Goal: Book appointment/travel/reservation

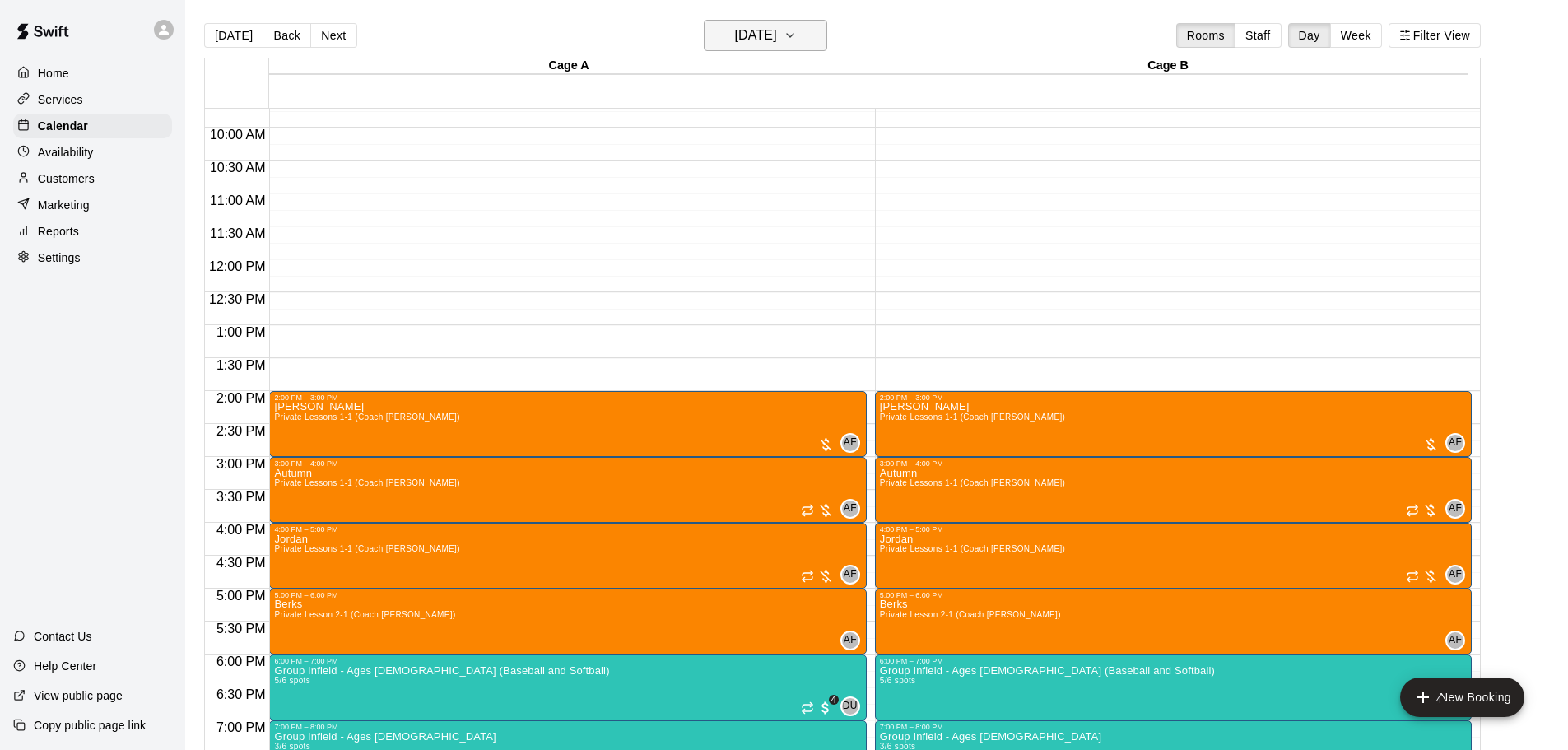
scroll to position [639, 0]
click at [772, 47] on button "[DATE]" at bounding box center [765, 35] width 123 height 31
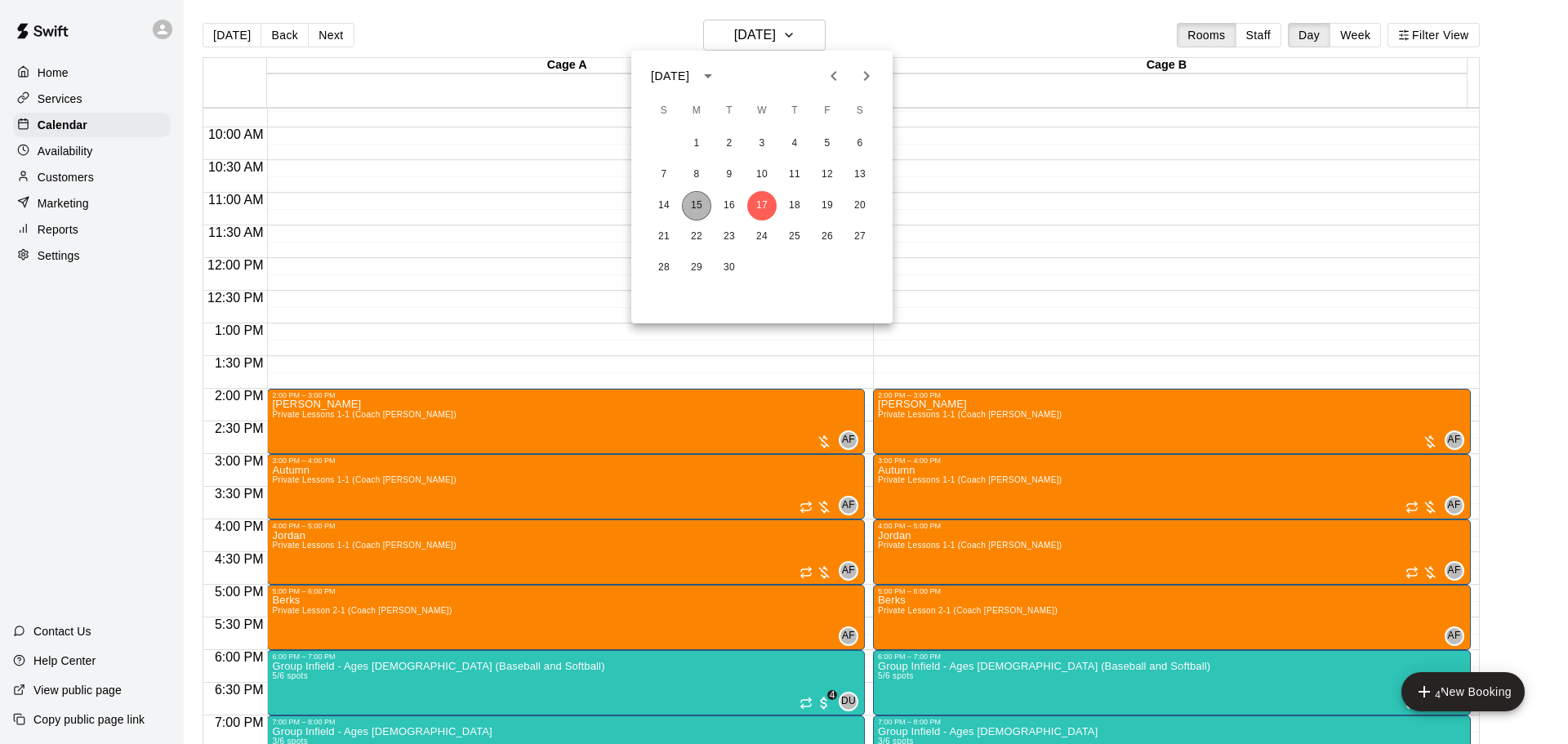
click at [699, 204] on button "15" at bounding box center [696, 206] width 29 height 29
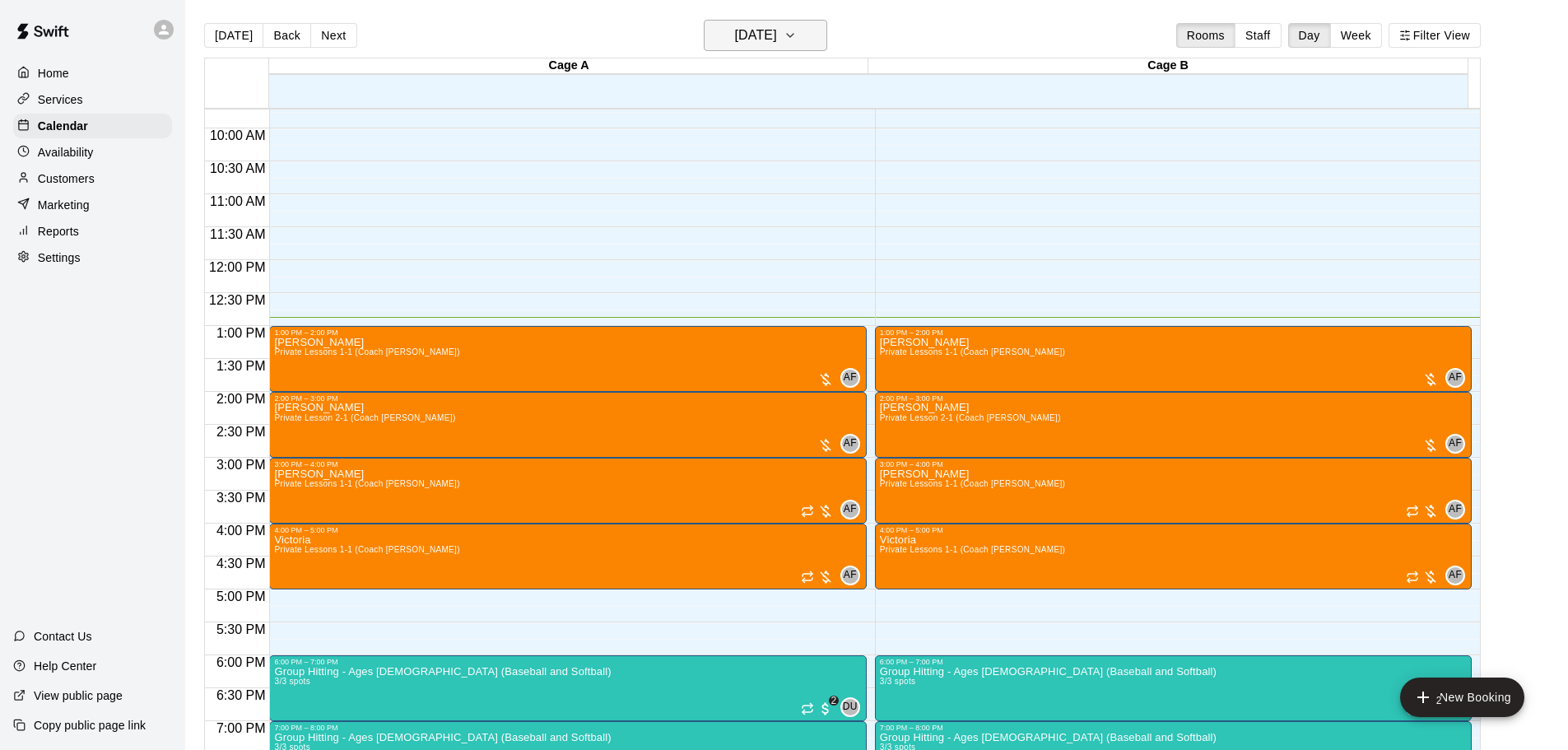
click at [797, 39] on icon "button" at bounding box center [790, 35] width 13 height 20
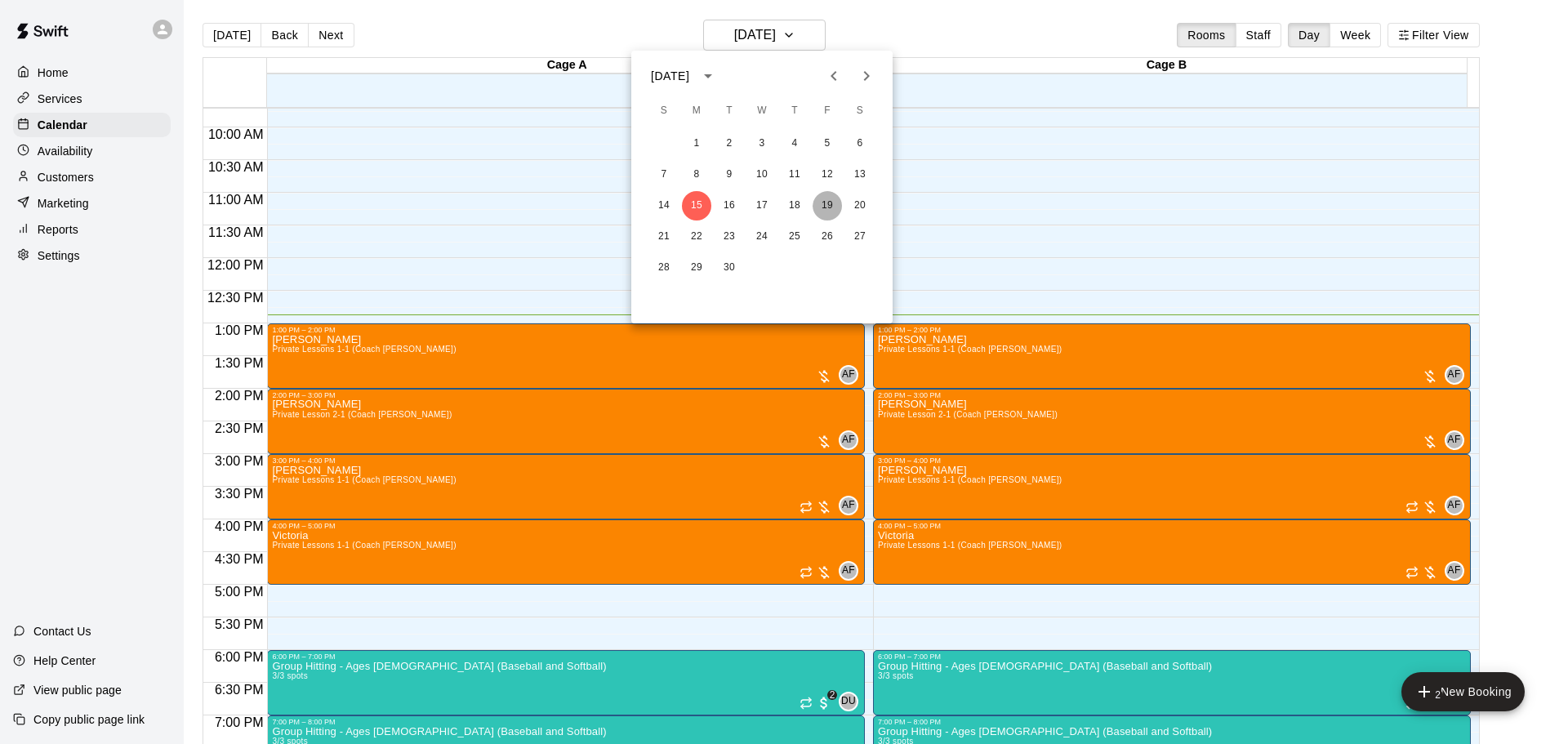
click at [824, 204] on button "19" at bounding box center [826, 206] width 29 height 29
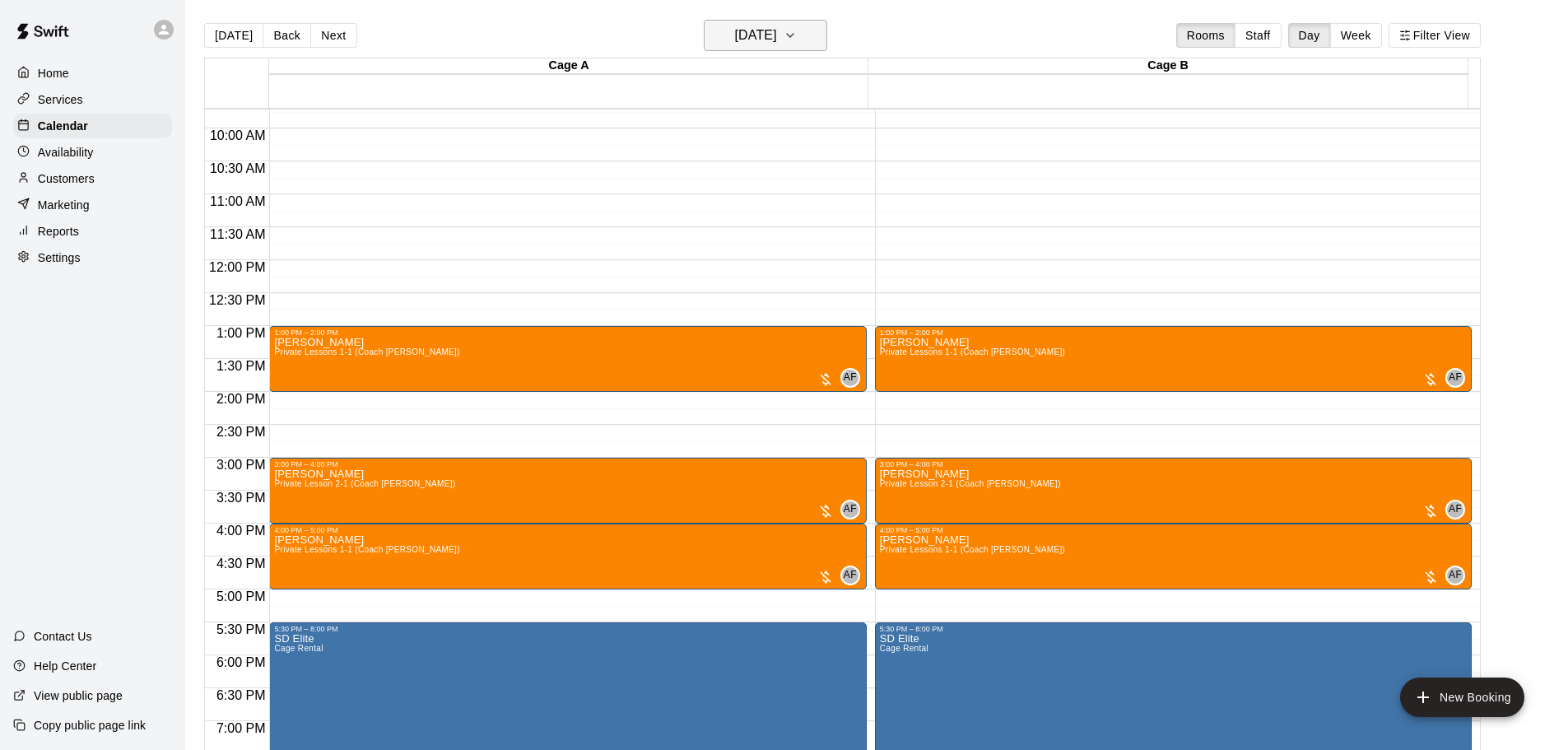
click at [777, 44] on h6 "[DATE]" at bounding box center [756, 34] width 42 height 23
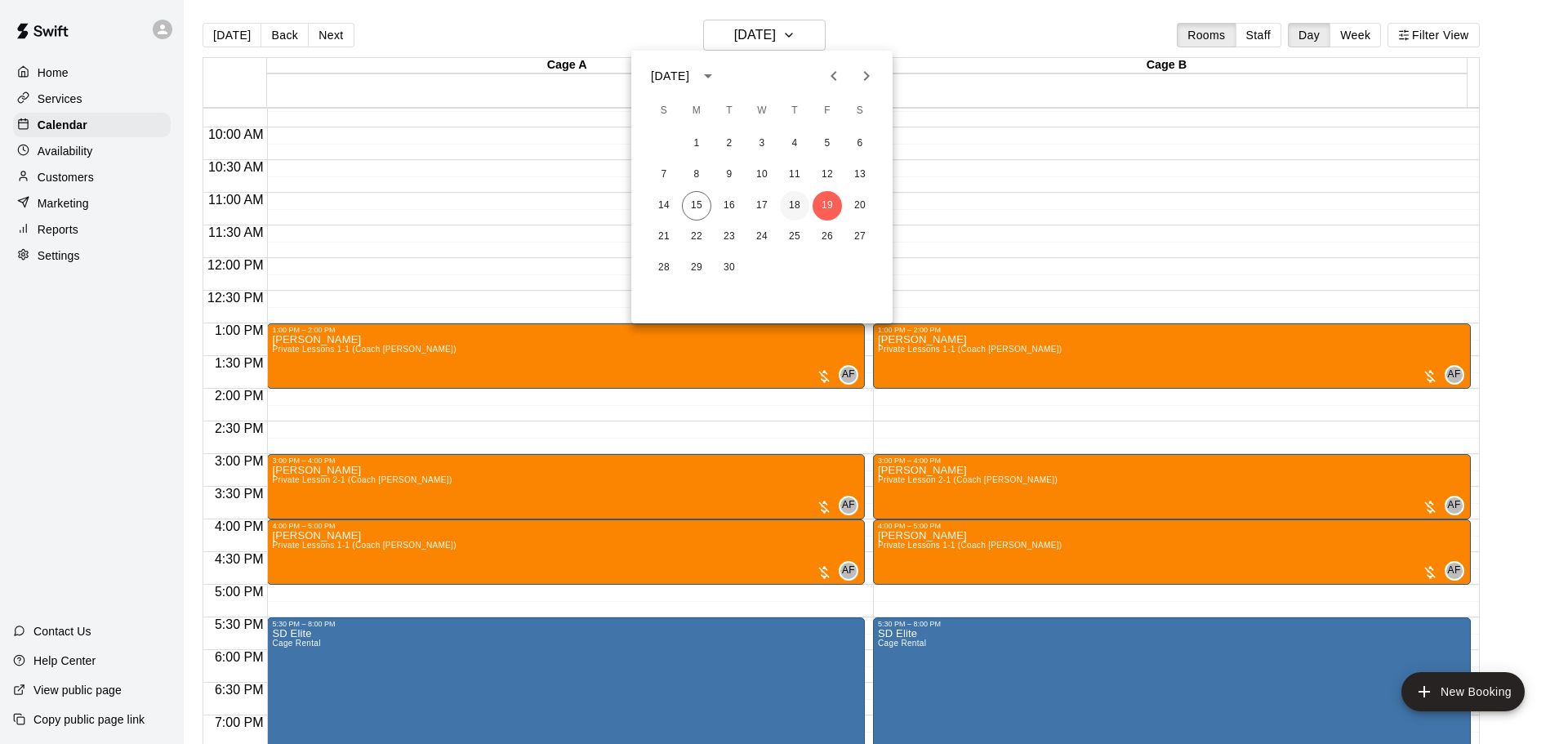
click at [791, 203] on button "18" at bounding box center [794, 206] width 29 height 29
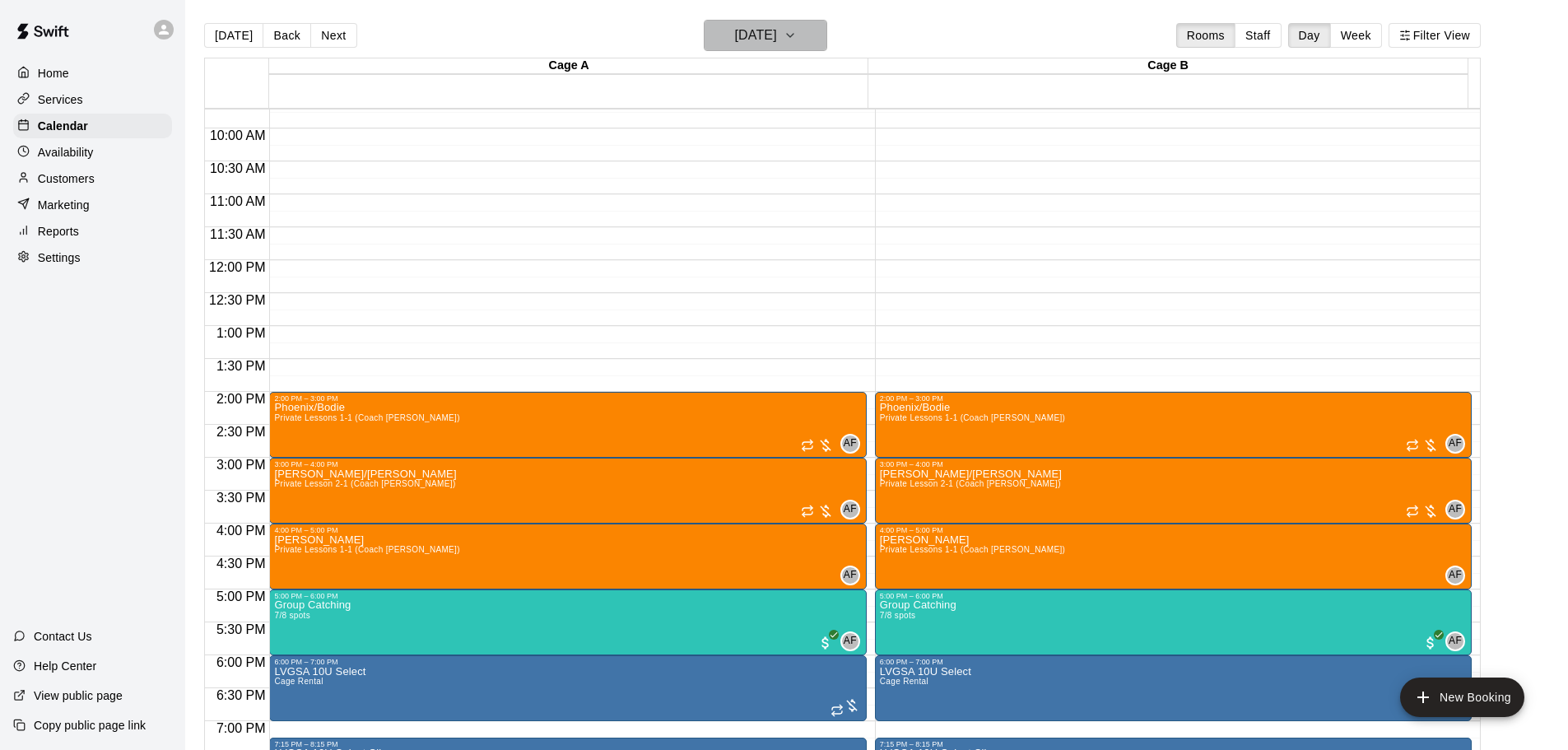
click at [777, 28] on h6 "[DATE]" at bounding box center [756, 34] width 42 height 23
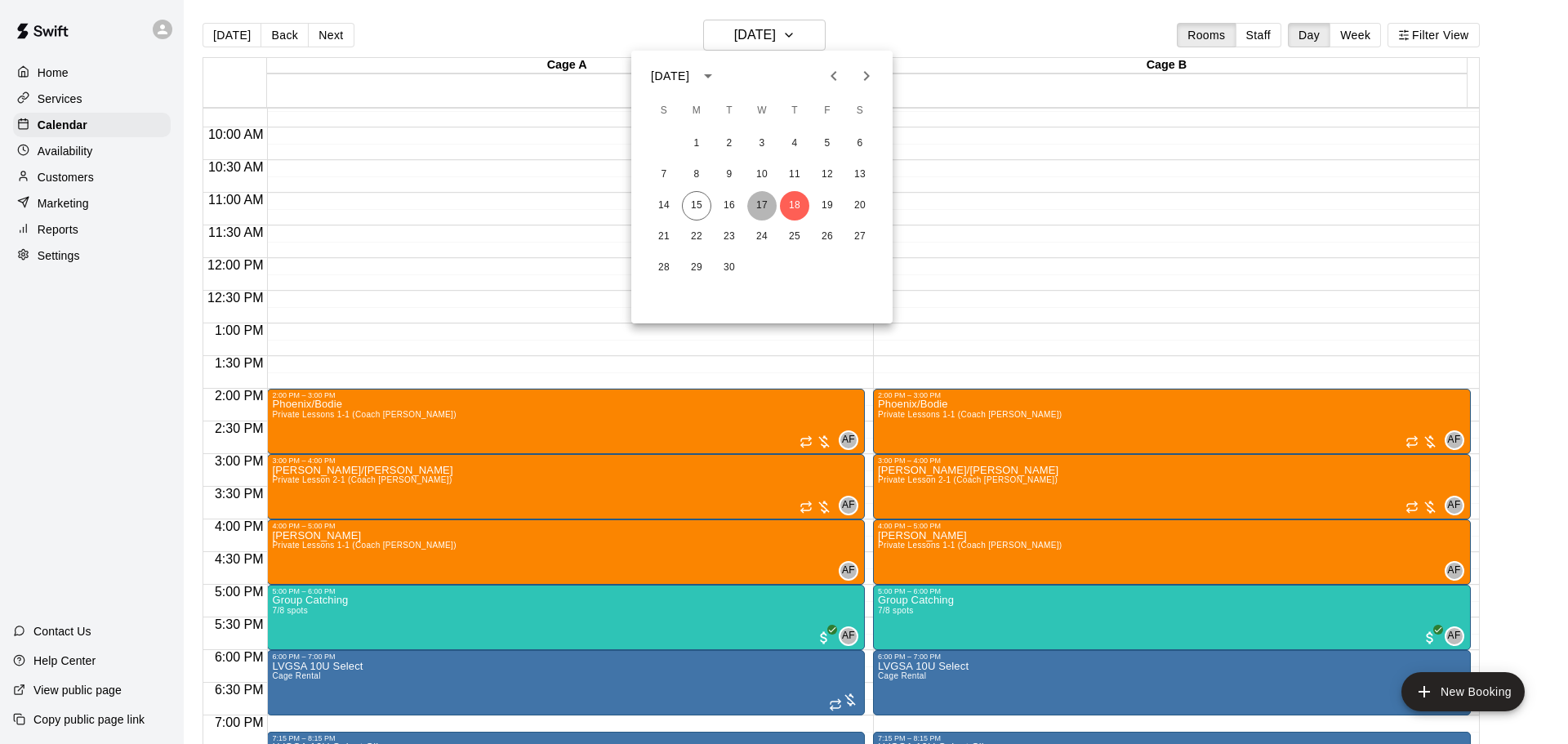
click at [763, 208] on button "17" at bounding box center [762, 206] width 29 height 29
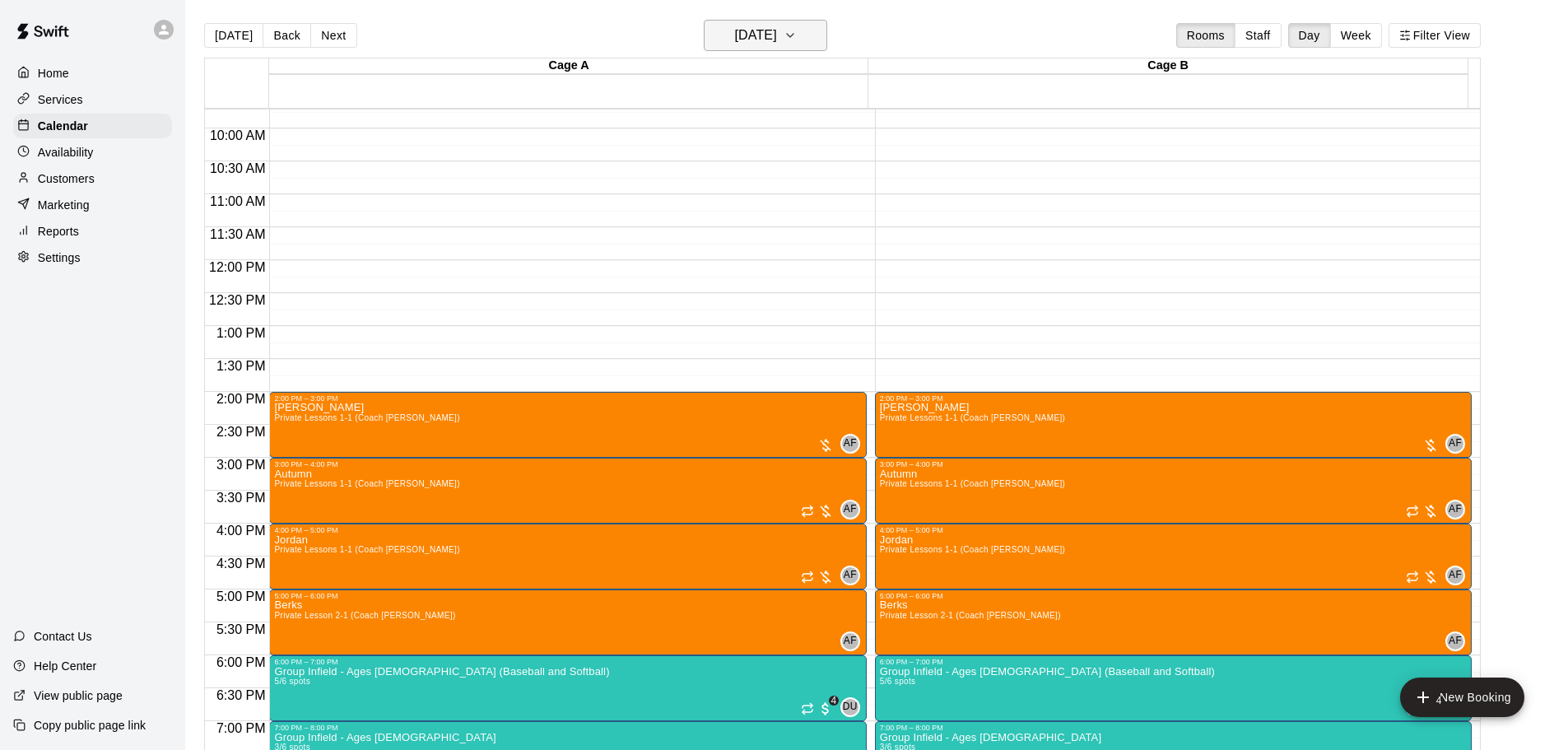
click at [747, 34] on h6 "[DATE]" at bounding box center [756, 34] width 42 height 23
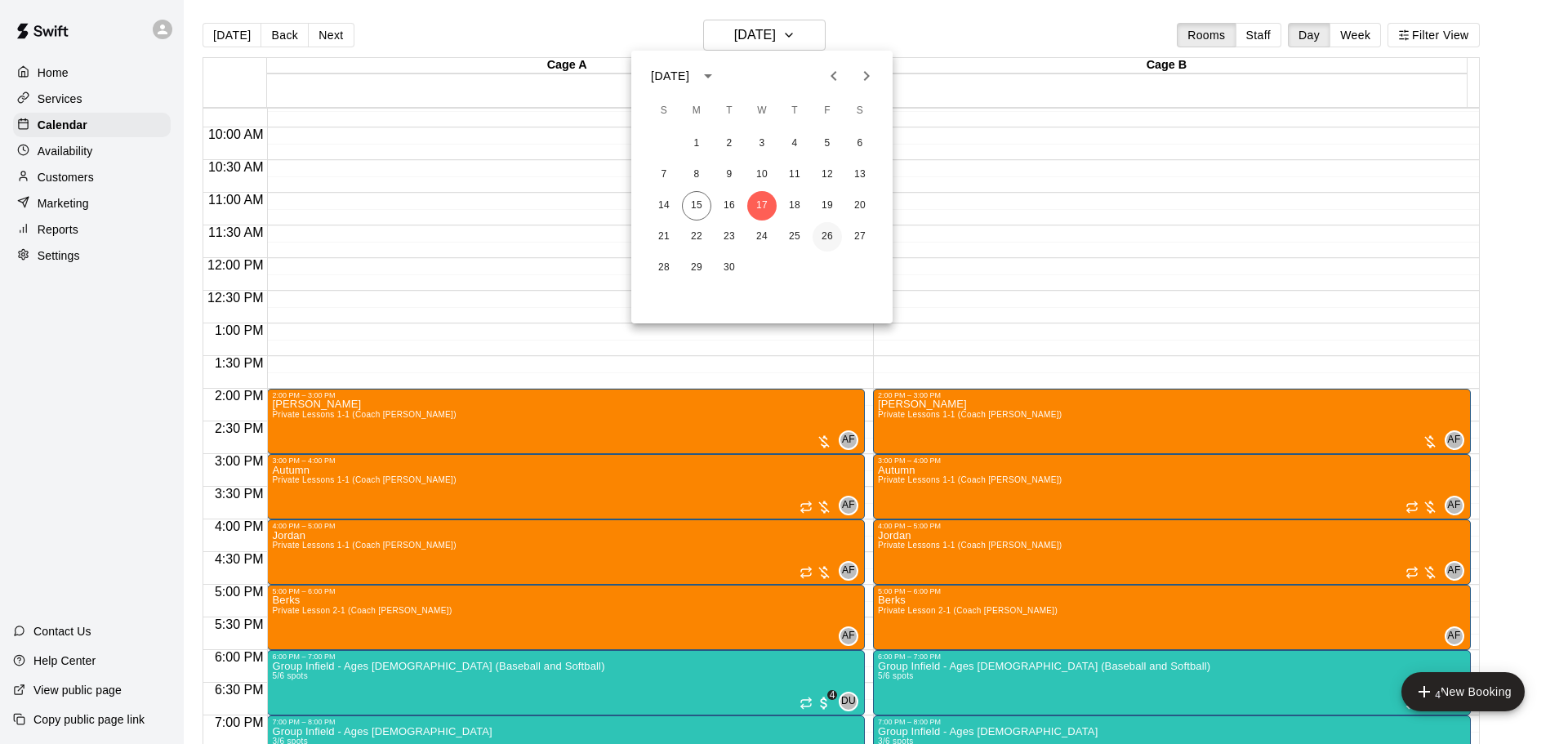
click at [822, 236] on button "26" at bounding box center [826, 236] width 29 height 29
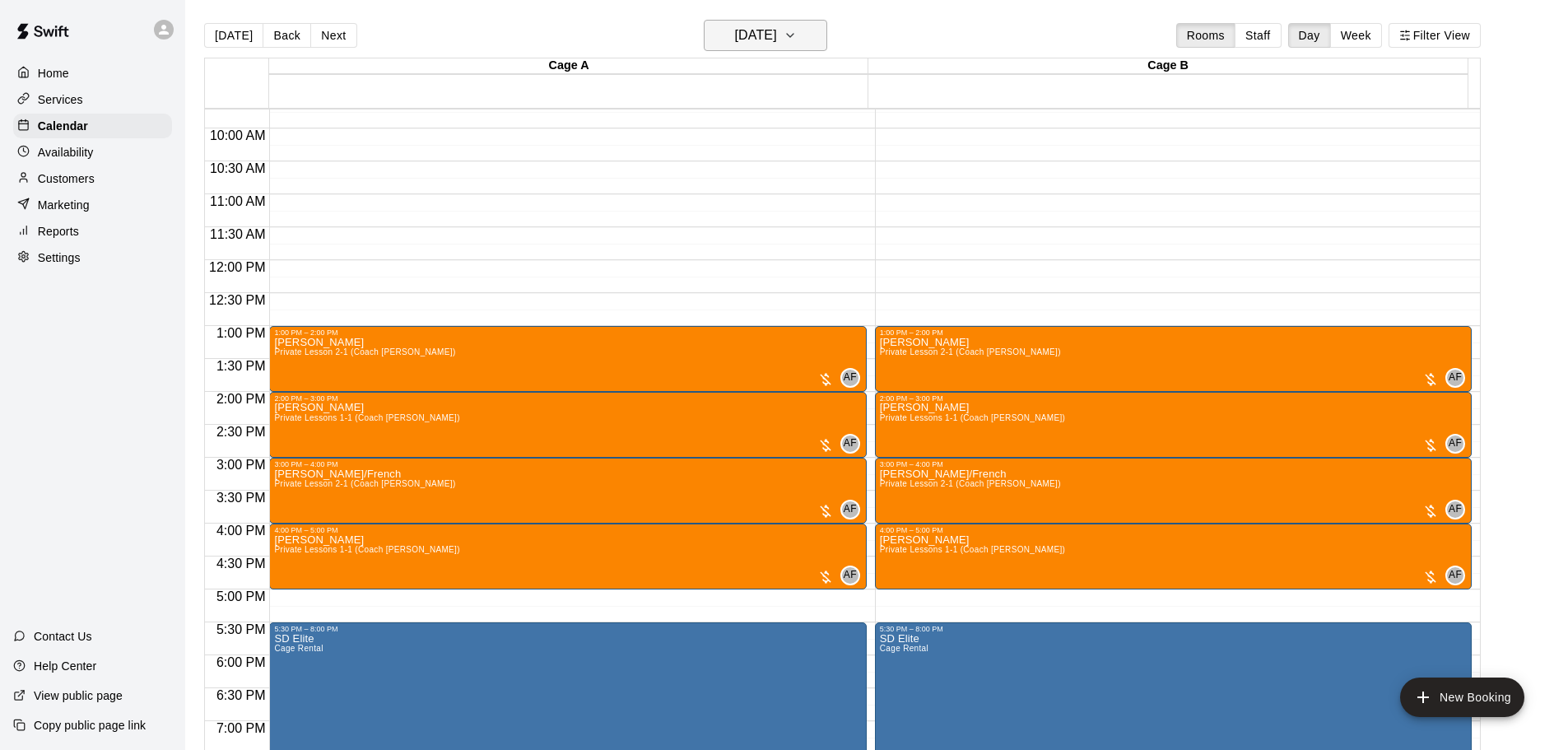
click at [736, 26] on h6 "[DATE]" at bounding box center [756, 34] width 42 height 23
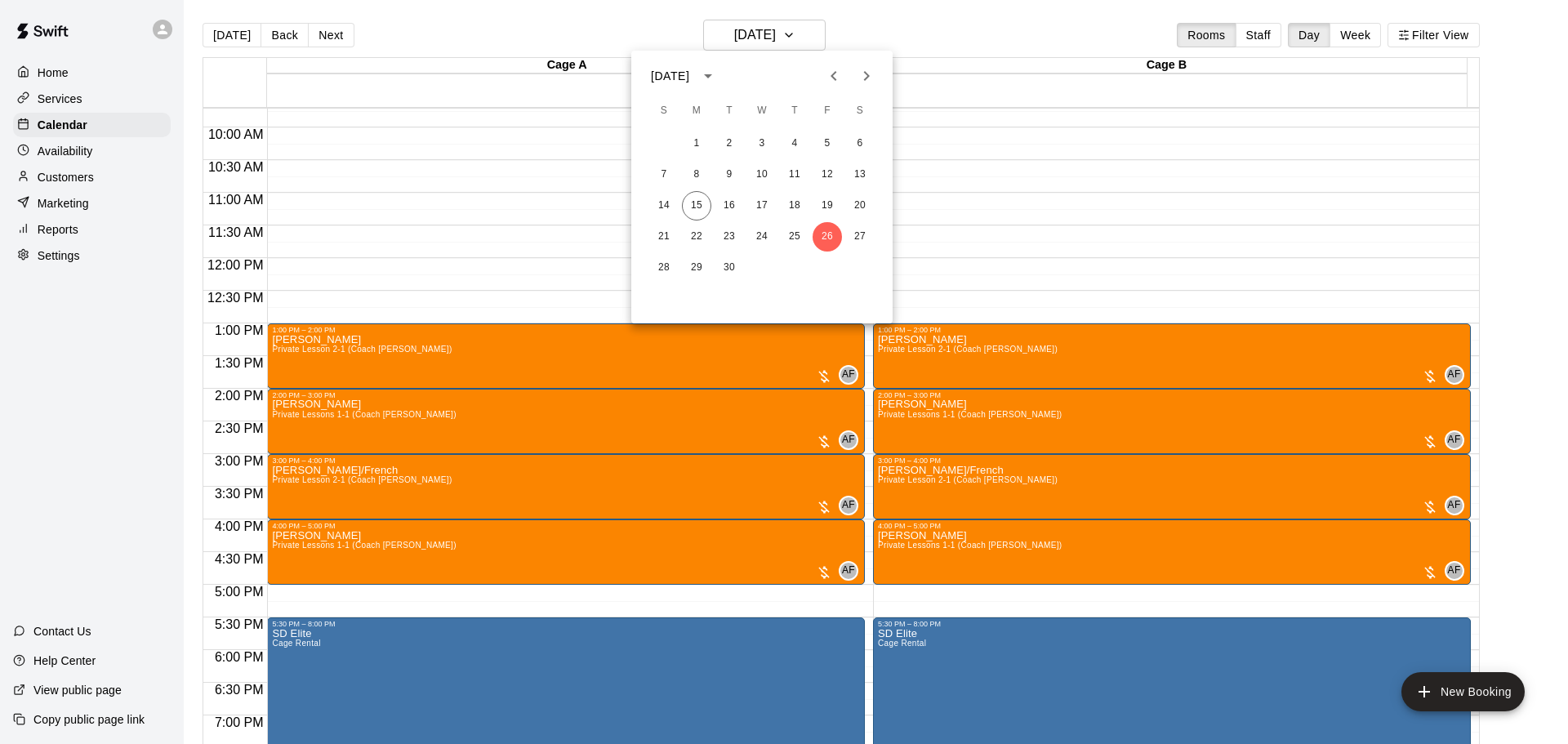
click at [876, 74] on icon "Next month" at bounding box center [866, 76] width 20 height 20
click at [831, 142] on button "3" at bounding box center [826, 143] width 29 height 29
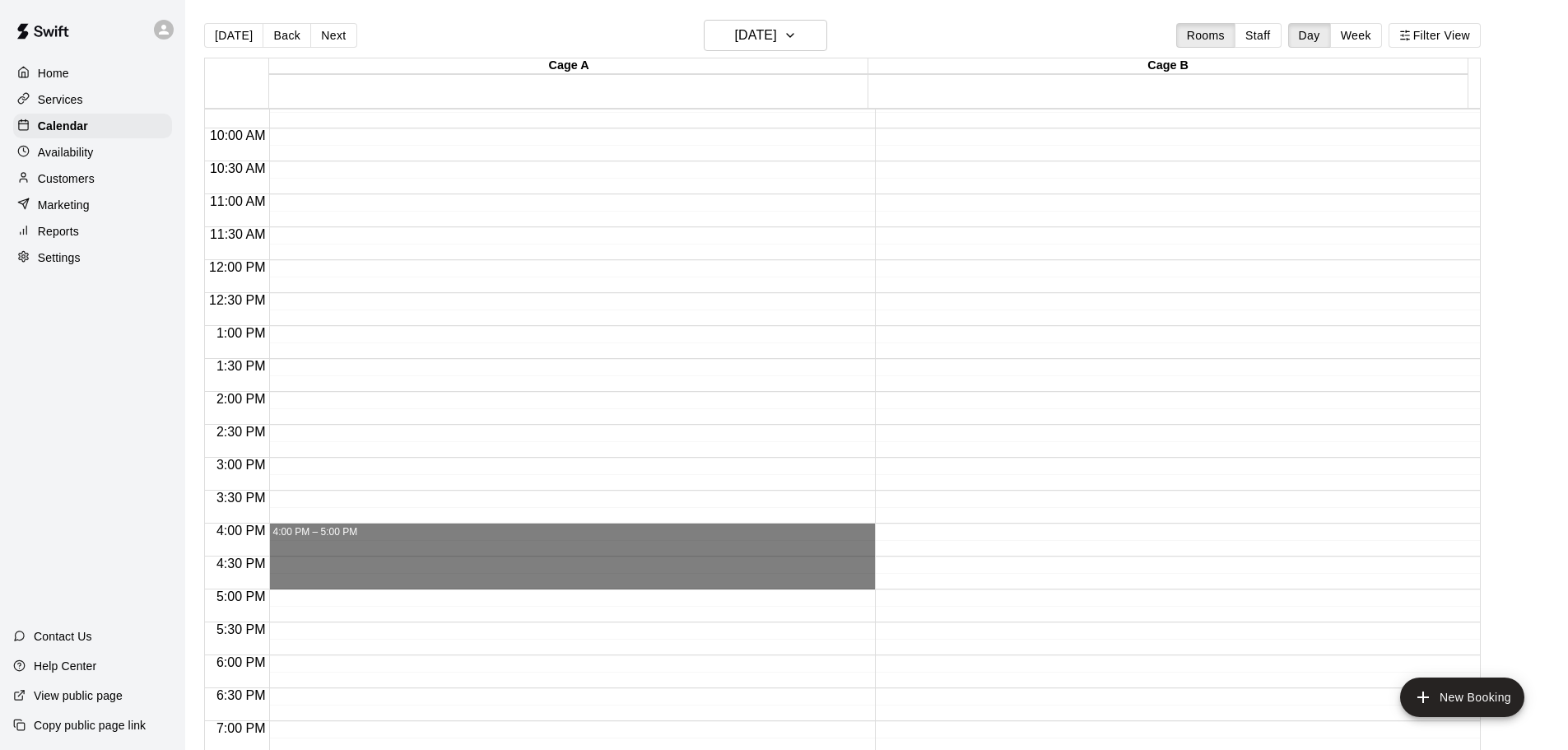
drag, startPoint x: 295, startPoint y: 531, endPoint x: 292, endPoint y: 578, distance: 47.1
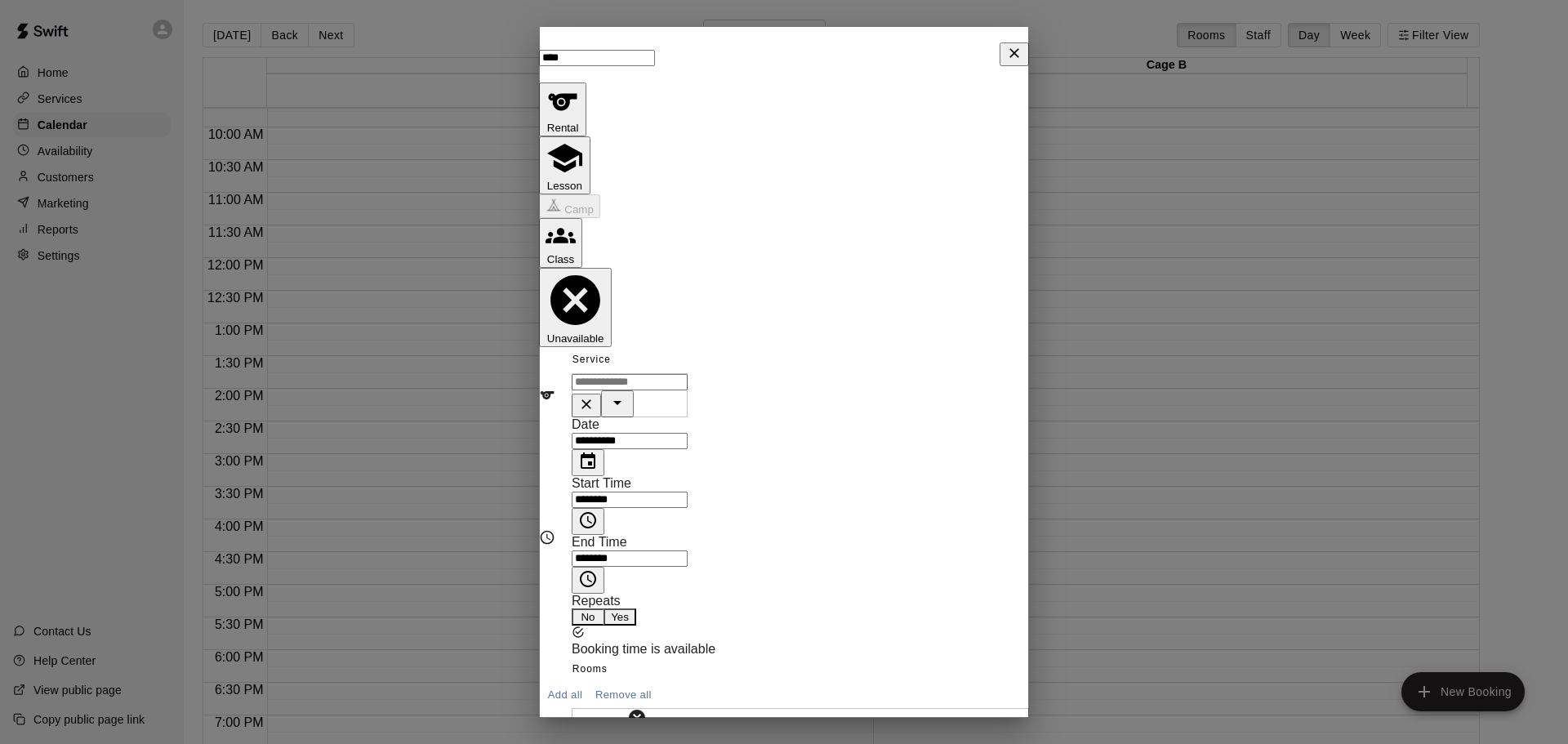
type input "****"
click at [590, 136] on button "Lesson" at bounding box center [564, 166] width 52 height 58
click at [662, 374] on input "text" at bounding box center [629, 382] width 116 height 17
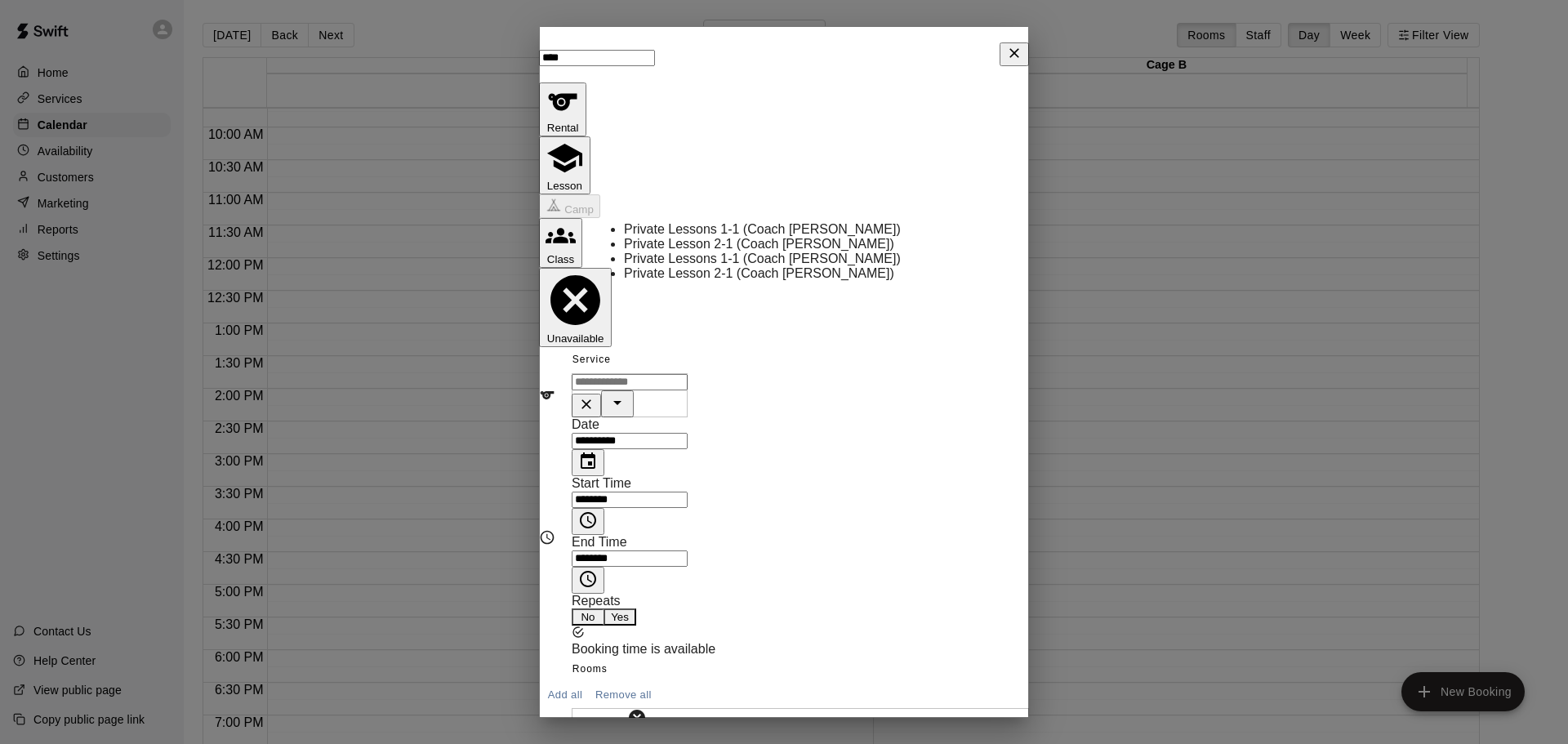
click at [677, 233] on li "Private Lessons 1-1 (Coach [PERSON_NAME])" at bounding box center [811, 230] width 373 height 15
type input "**********"
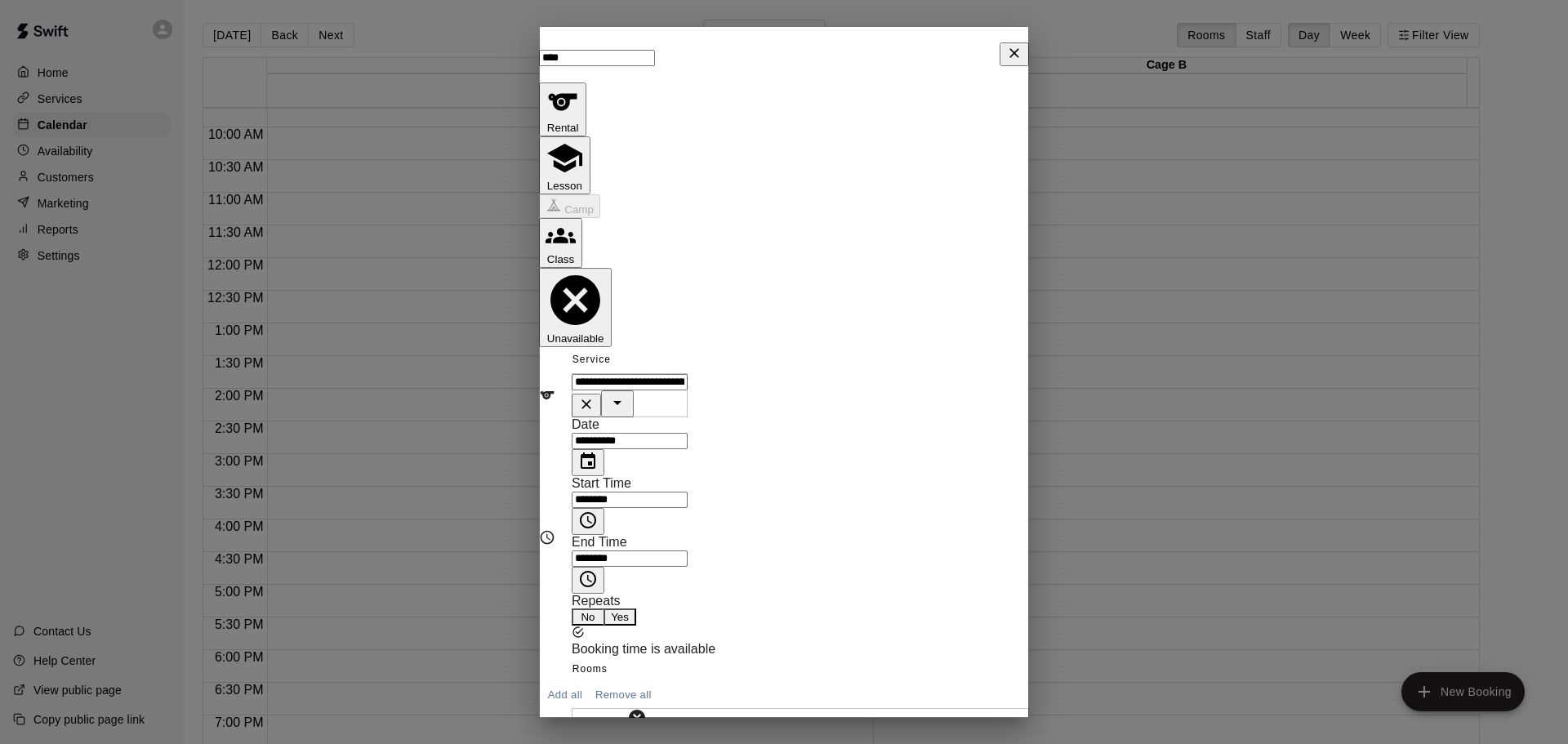
click at [591, 682] on button "Add all" at bounding box center [564, 695] width 52 height 25
click at [636, 608] on button "Yes" at bounding box center [619, 617] width 32 height 17
click at [785, 365] on button "24" at bounding box center [786, 361] width 29 height 29
type input "**********"
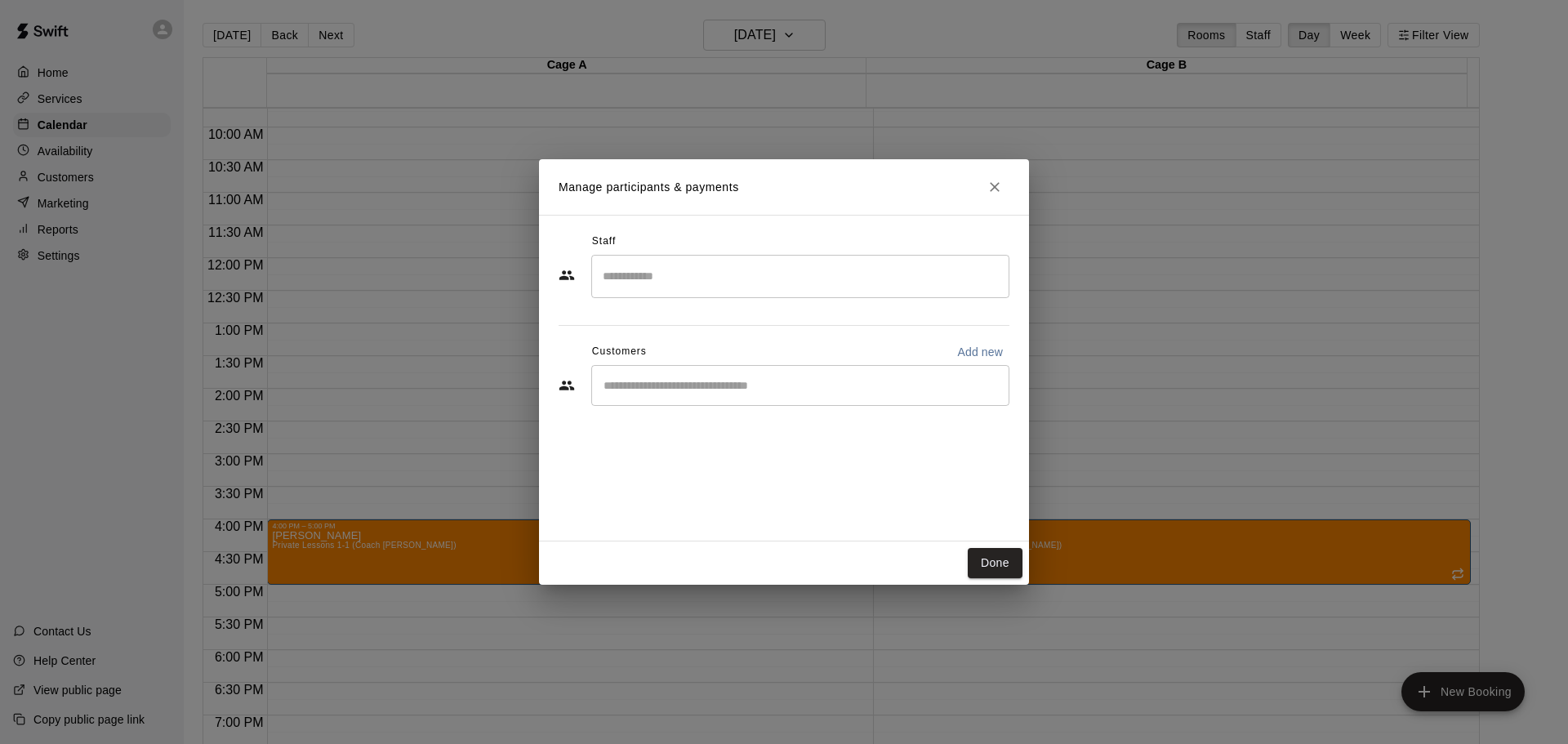
click at [697, 265] on input "Search staff" at bounding box center [800, 276] width 404 height 28
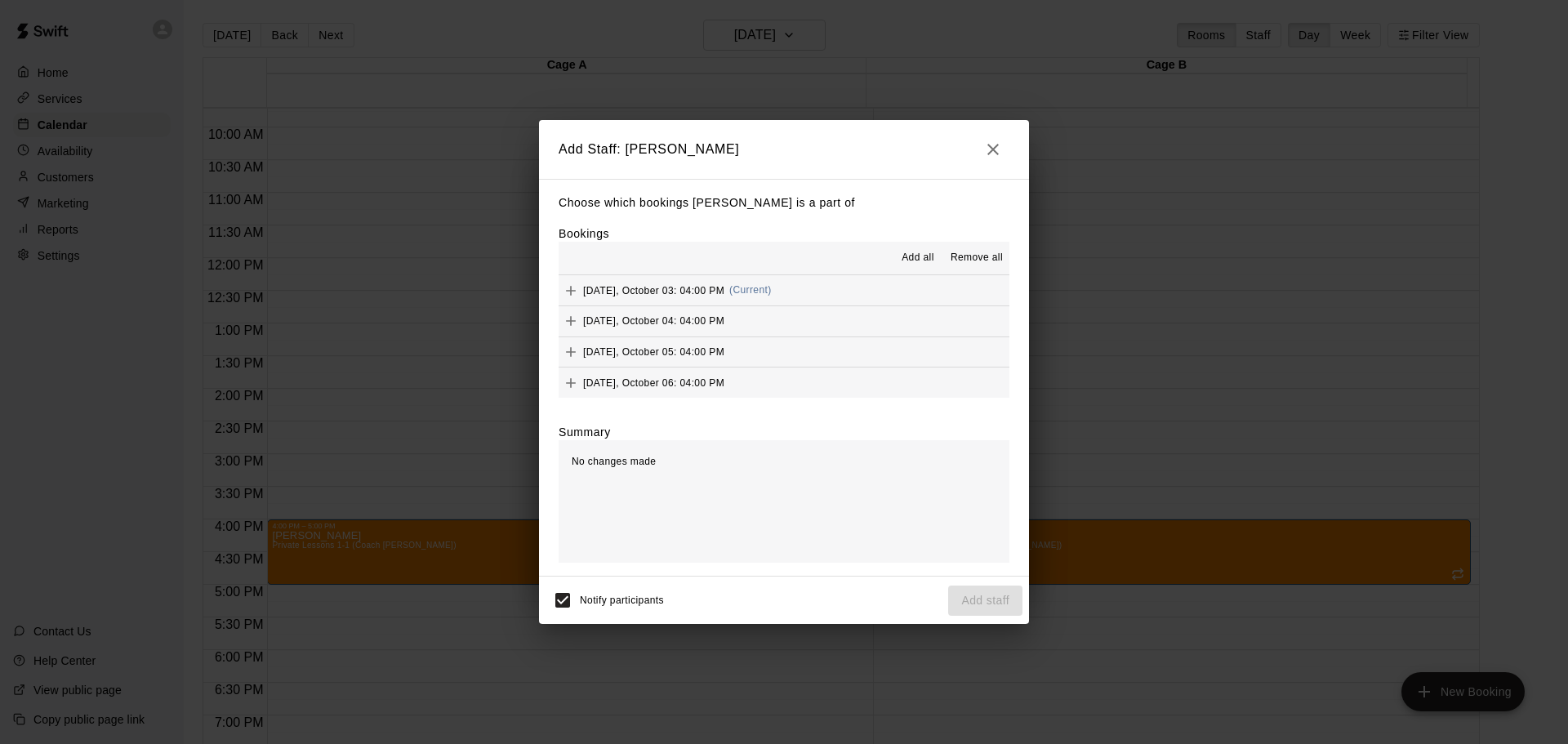
click at [906, 251] on span "Add all" at bounding box center [917, 258] width 32 height 17
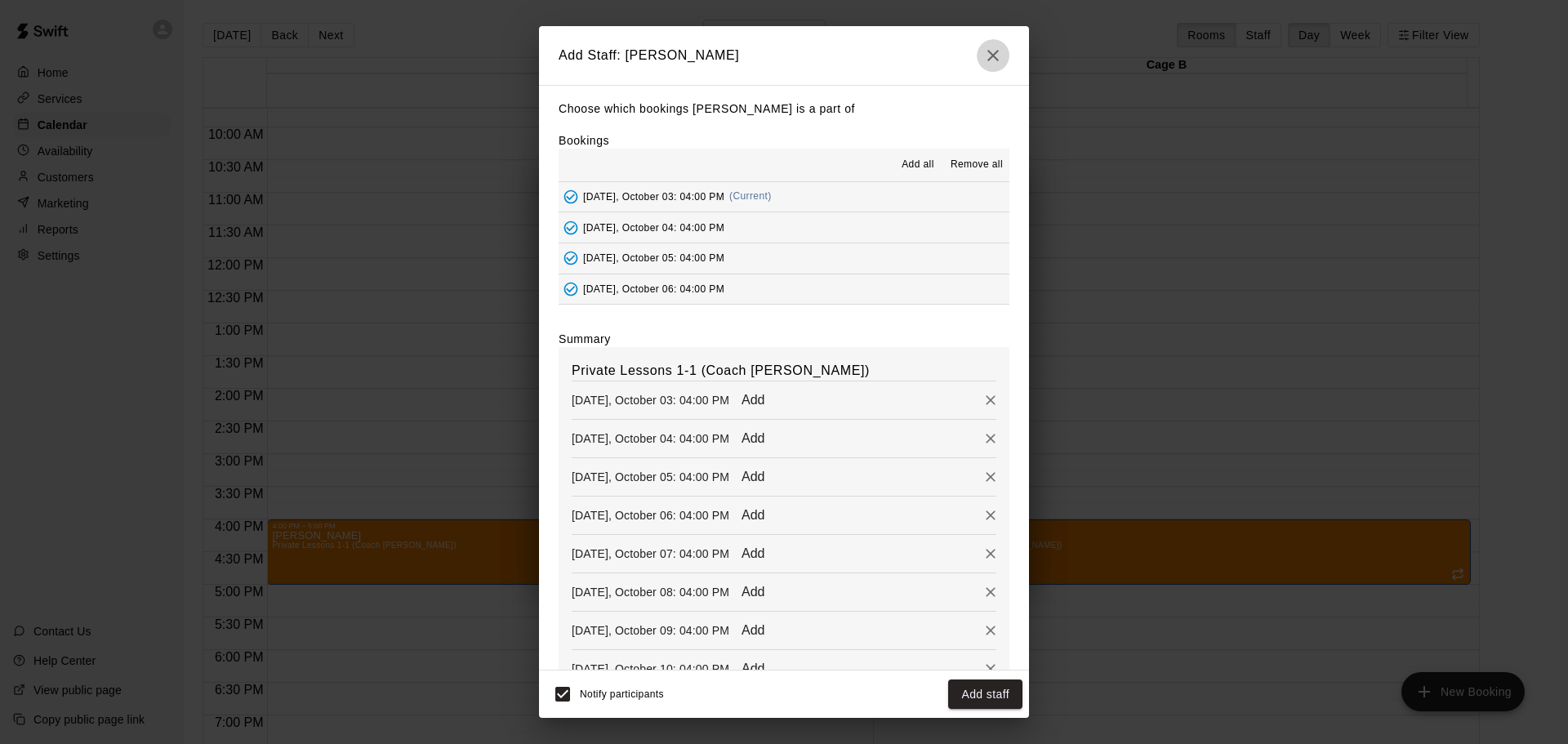
click at [993, 54] on icon "button" at bounding box center [993, 56] width 20 height 20
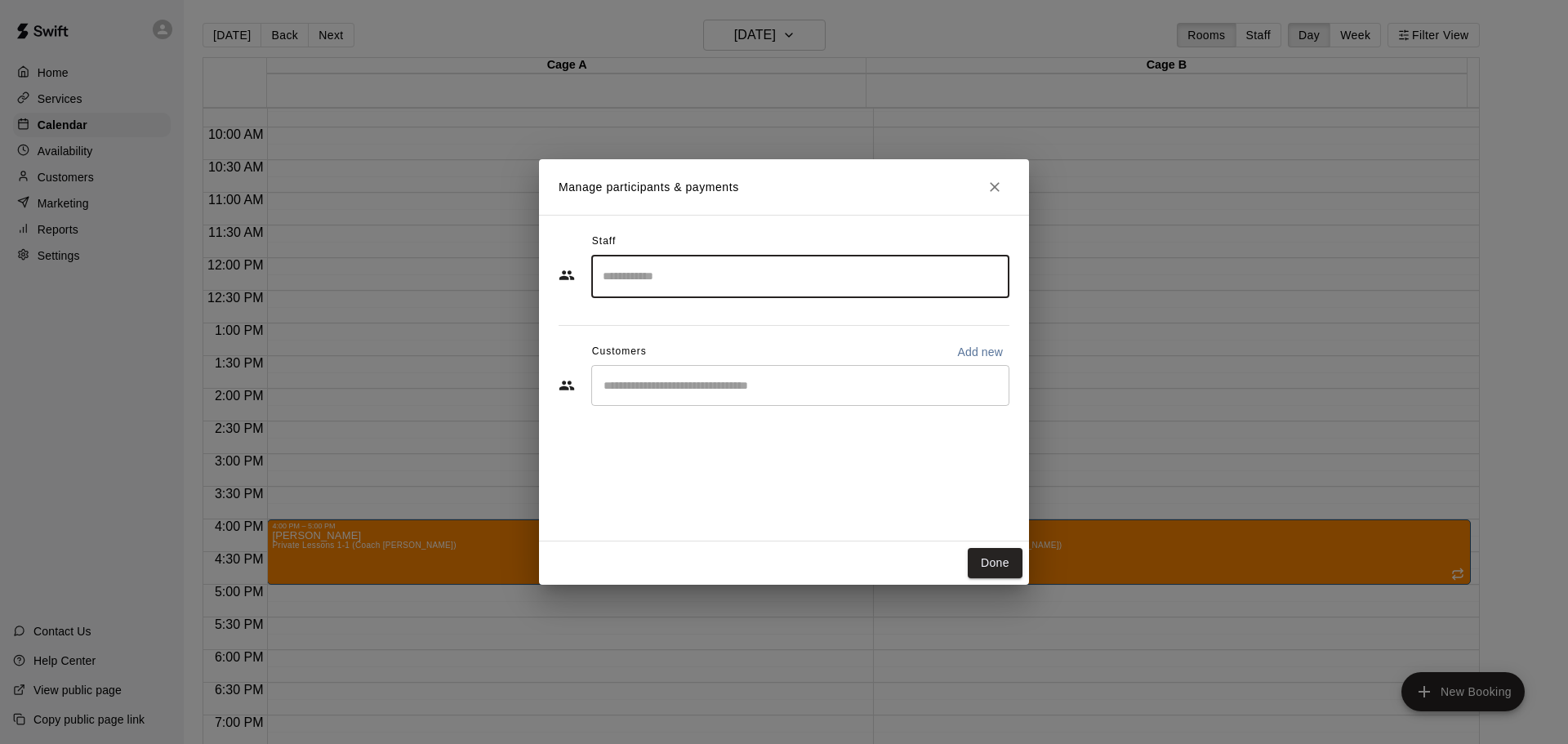
click at [996, 184] on icon "Close" at bounding box center [995, 187] width 17 height 17
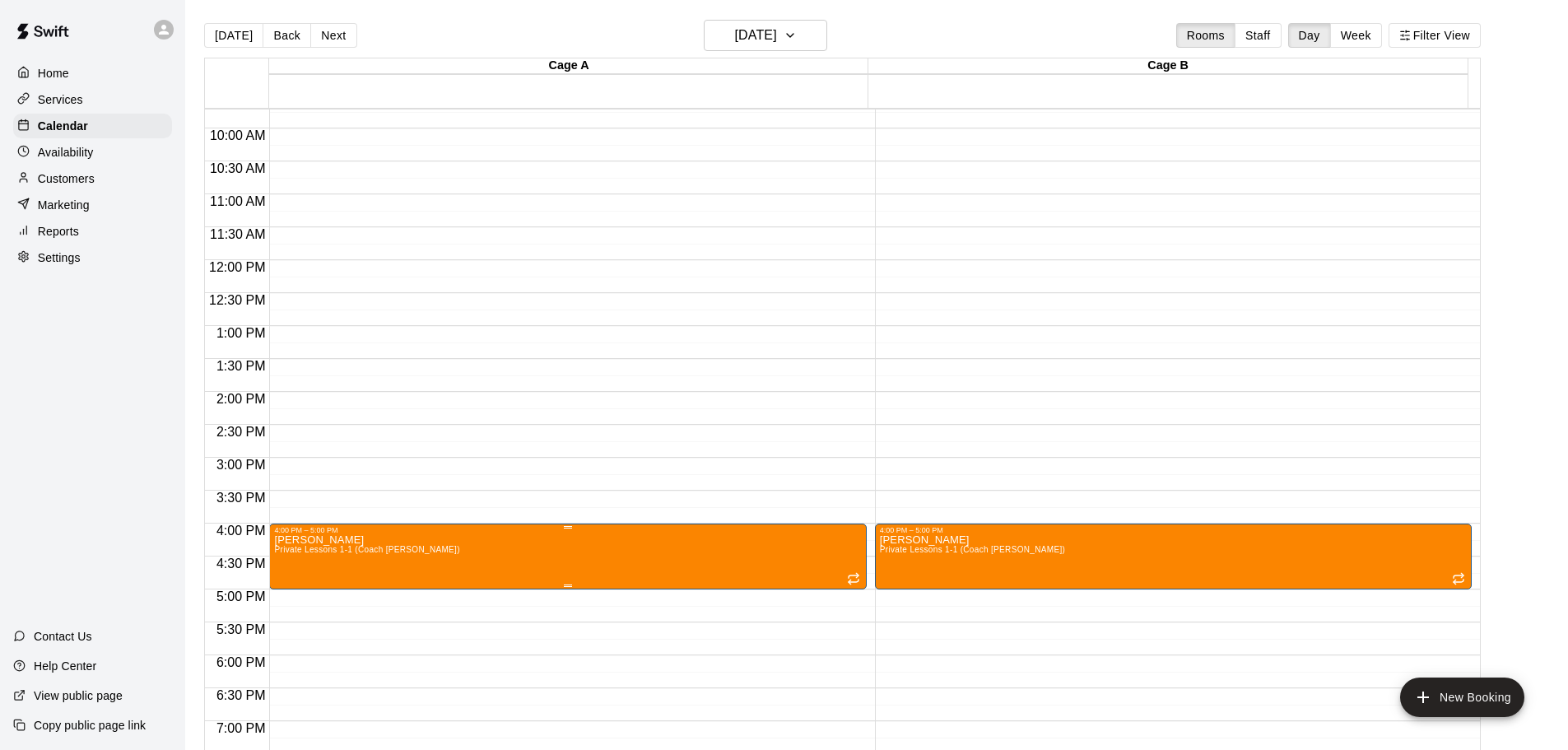
click at [283, 636] on icon "delete" at bounding box center [290, 633] width 20 height 20
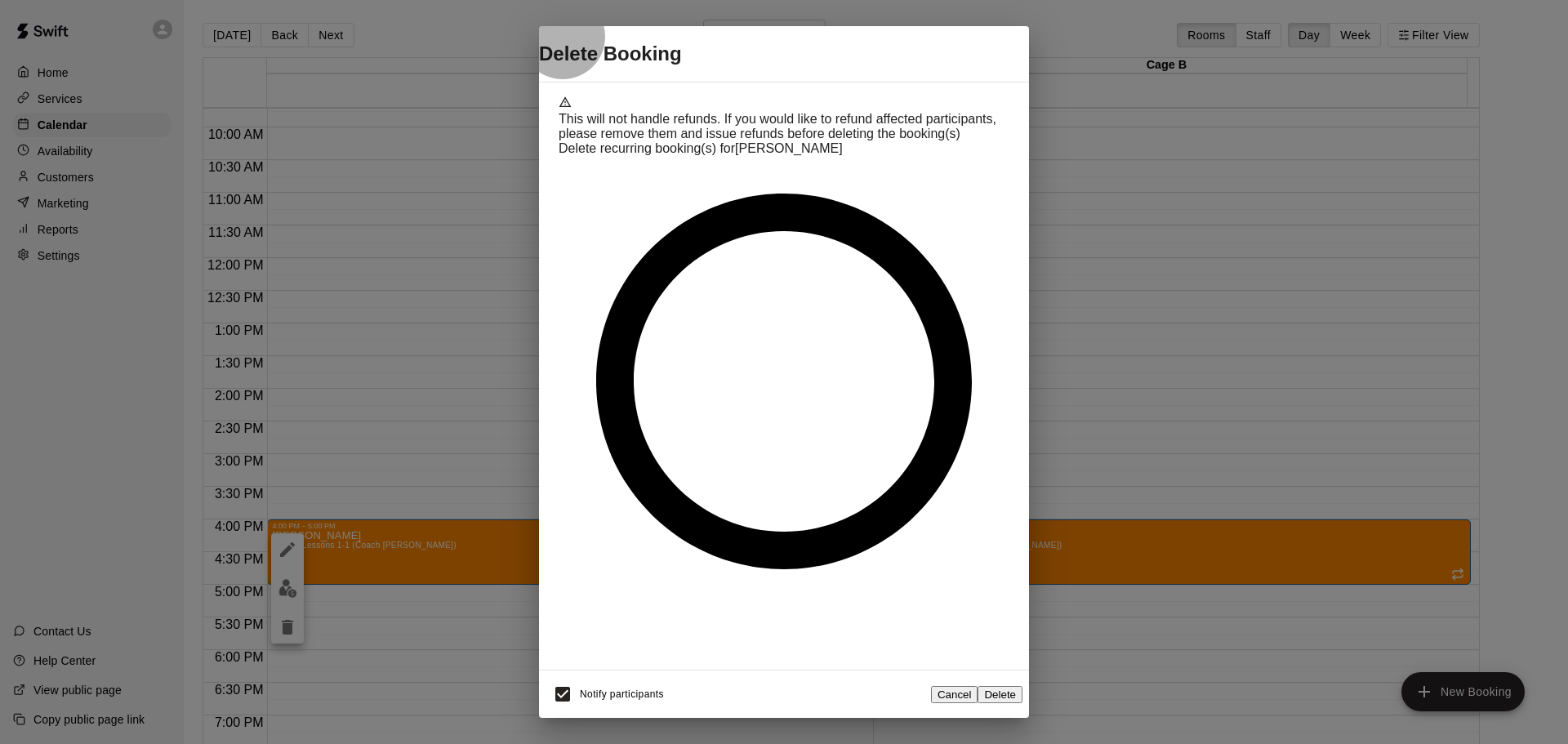
click at [985, 686] on button "Delete" at bounding box center [1000, 694] width 45 height 17
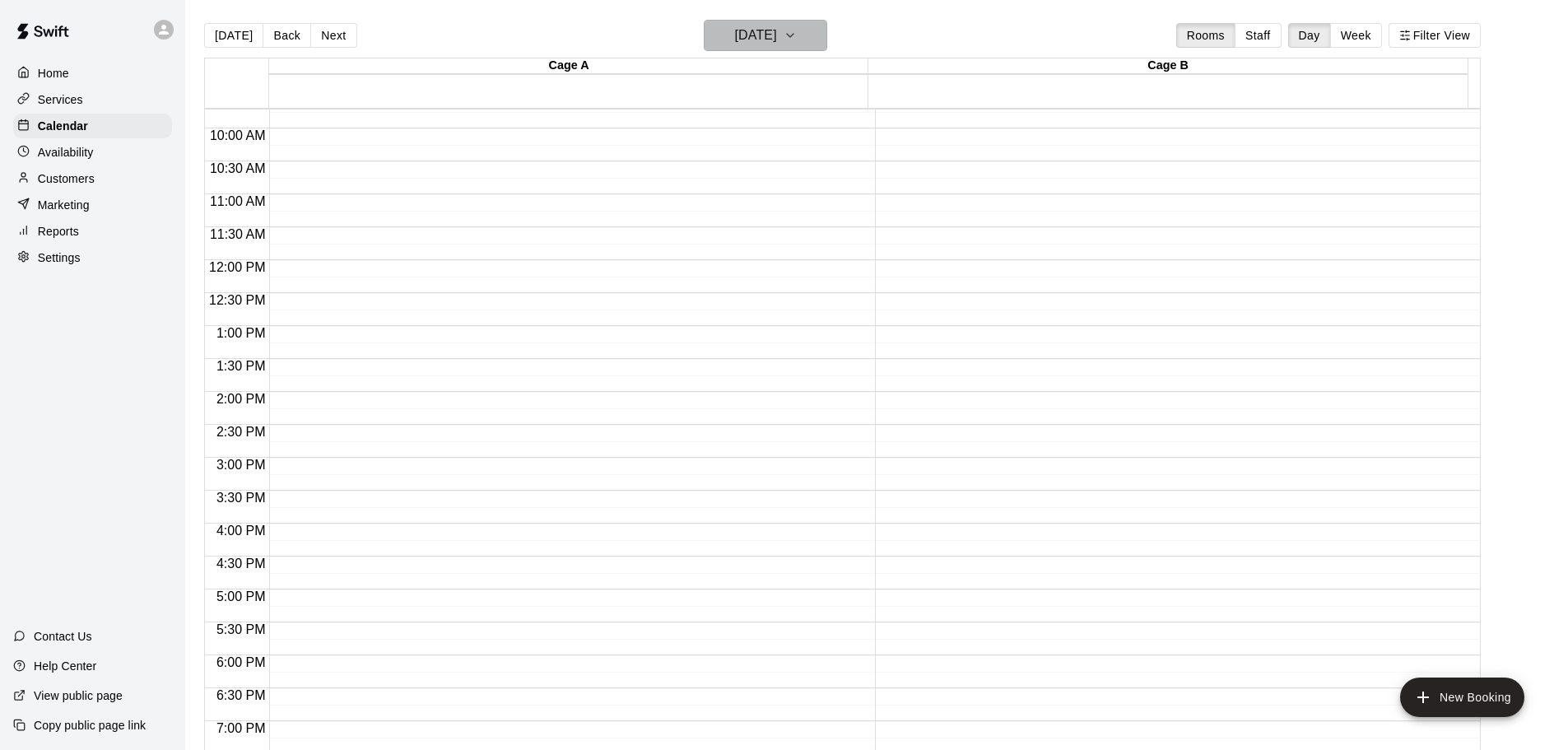
click at [777, 32] on h6 "[DATE]" at bounding box center [756, 34] width 42 height 23
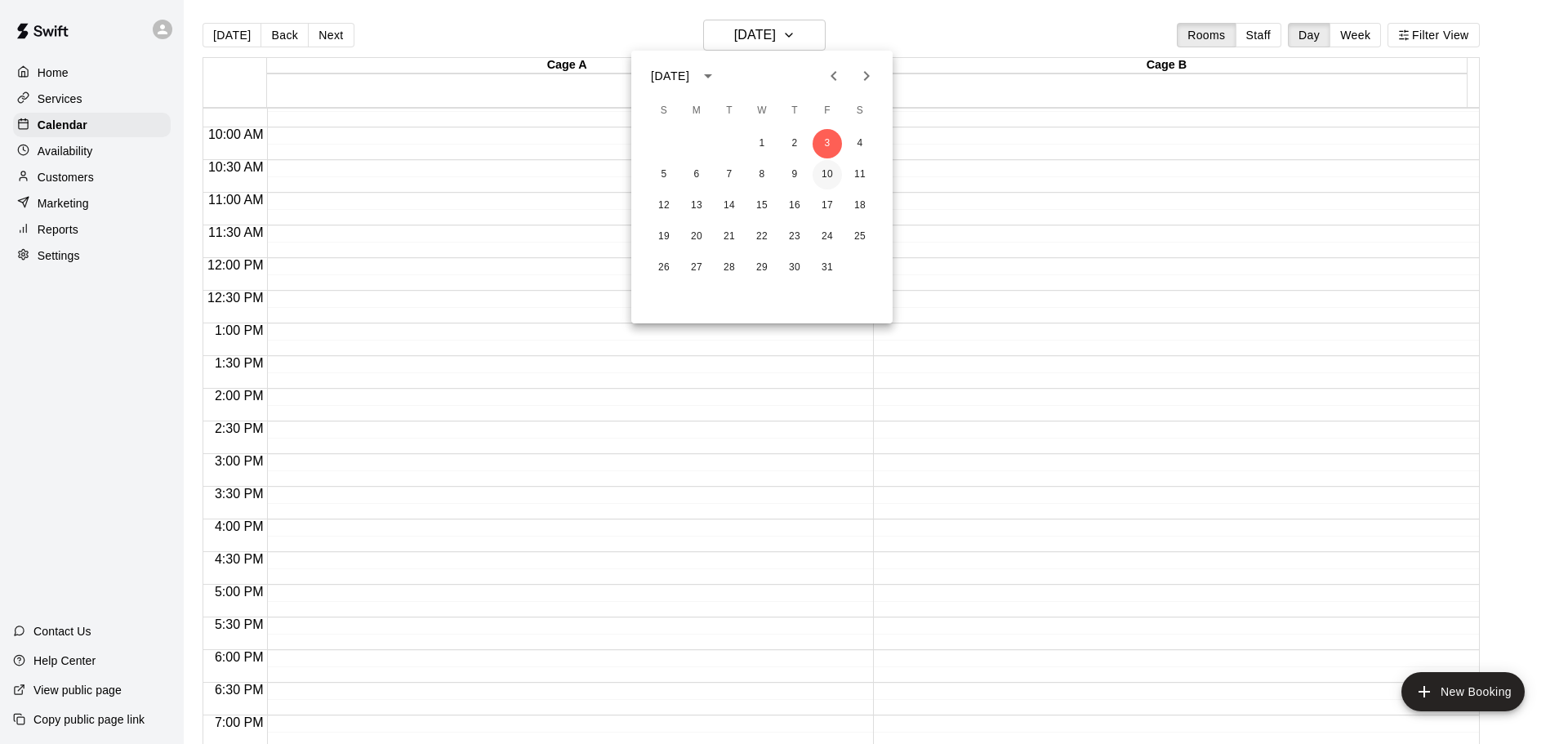
click at [834, 168] on button "10" at bounding box center [826, 174] width 29 height 29
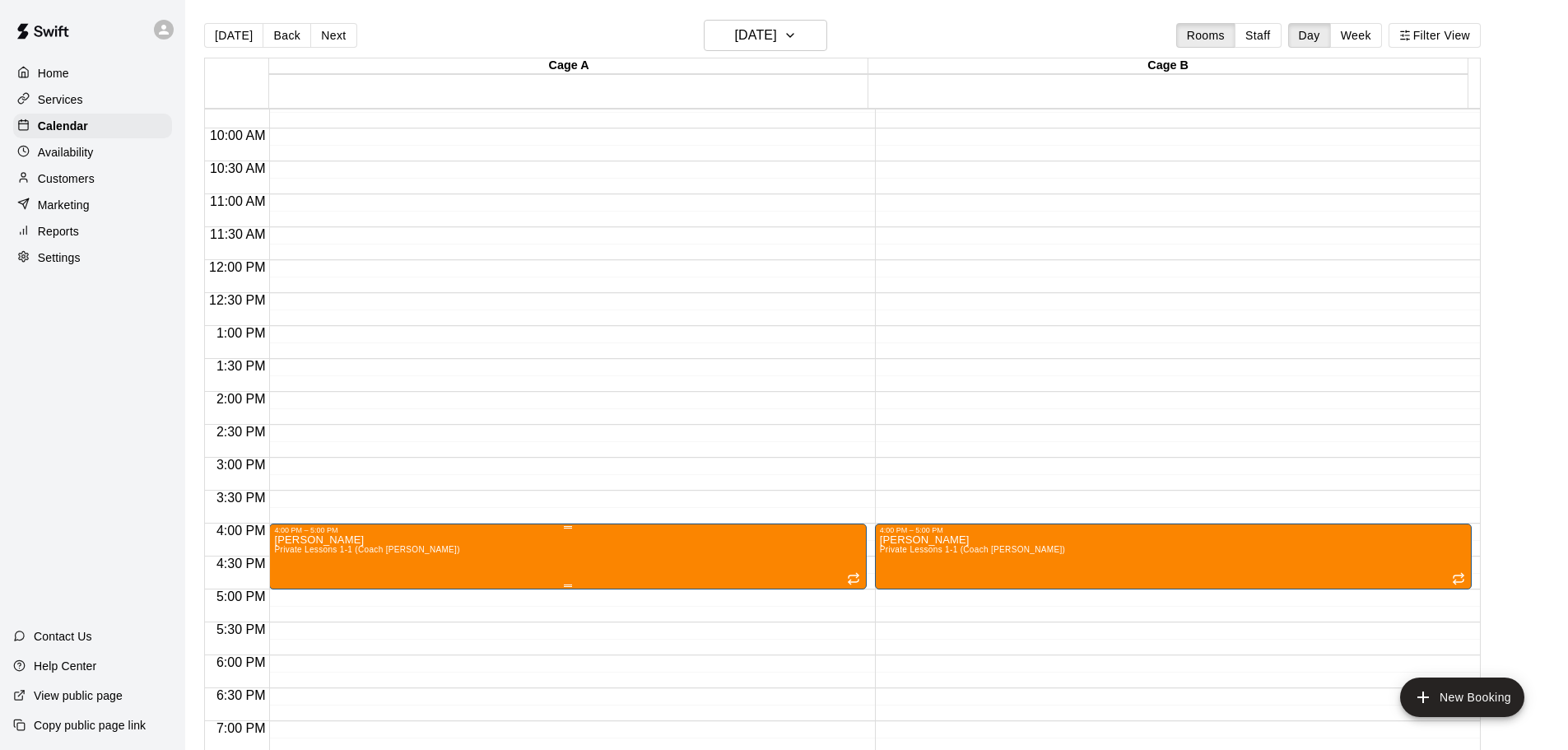
click at [289, 638] on icon "delete" at bounding box center [289, 633] width 12 height 15
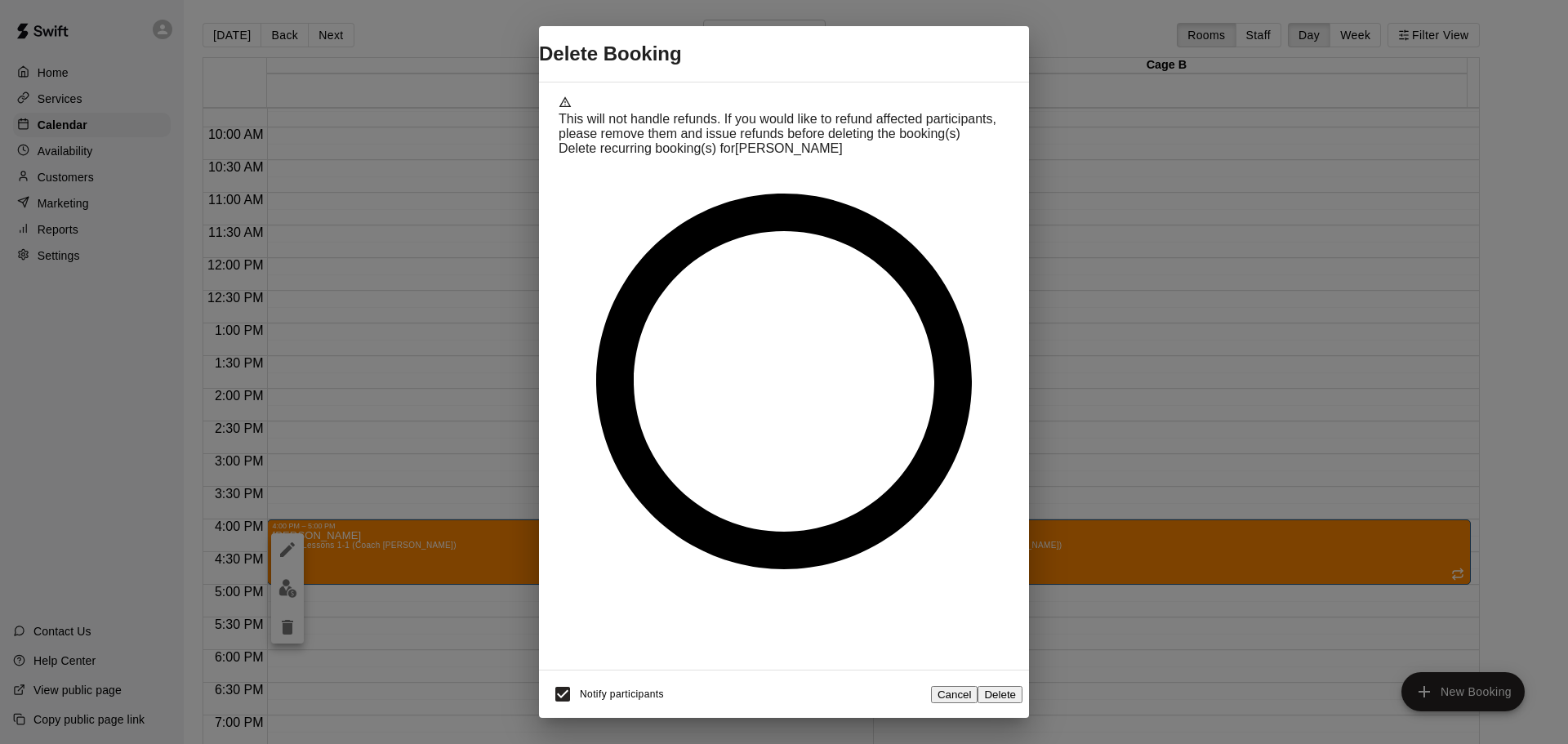
click at [997, 686] on button "Delete" at bounding box center [1000, 694] width 45 height 17
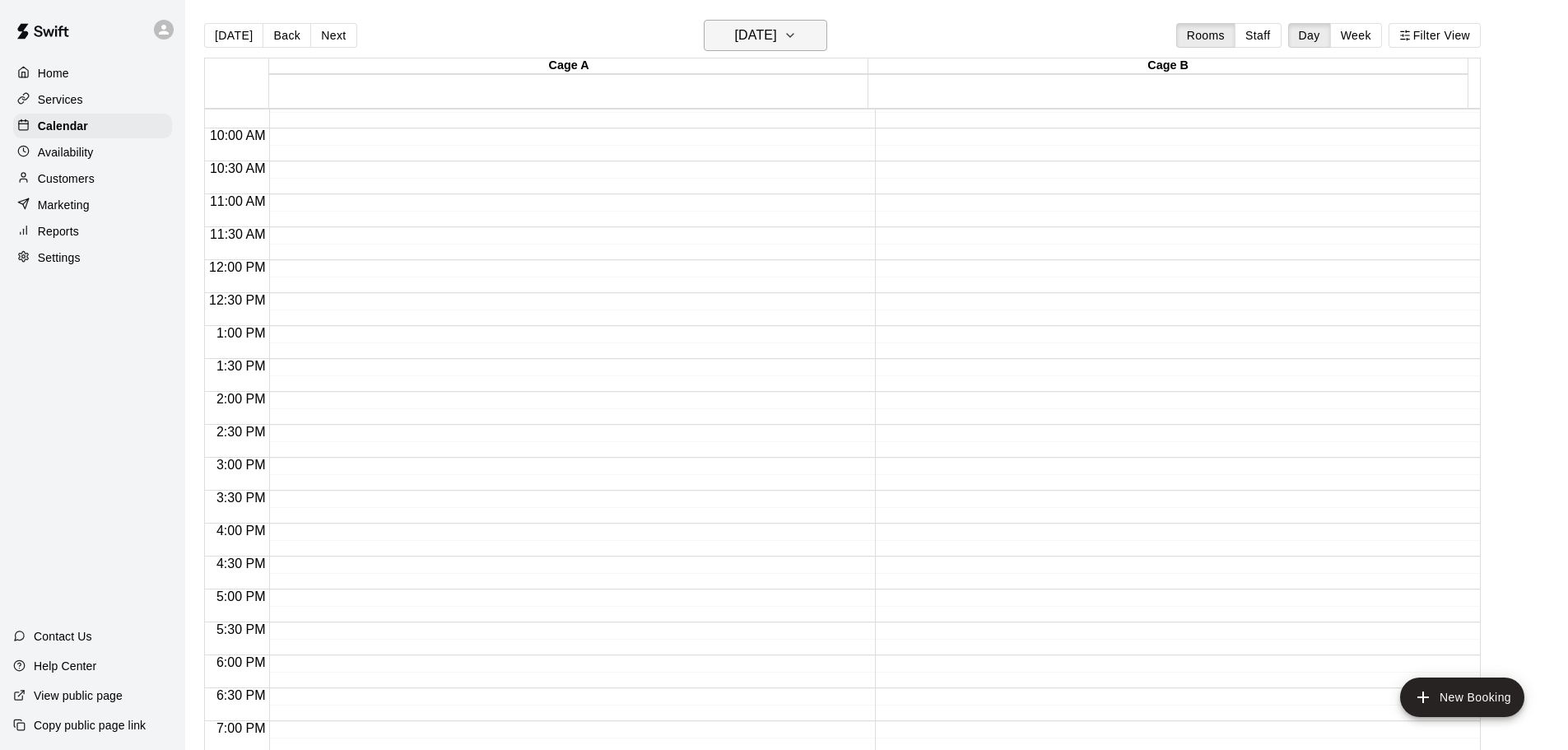
click at [758, 28] on h6 "[DATE]" at bounding box center [756, 34] width 42 height 23
click at [835, 144] on button "3" at bounding box center [833, 144] width 29 height 29
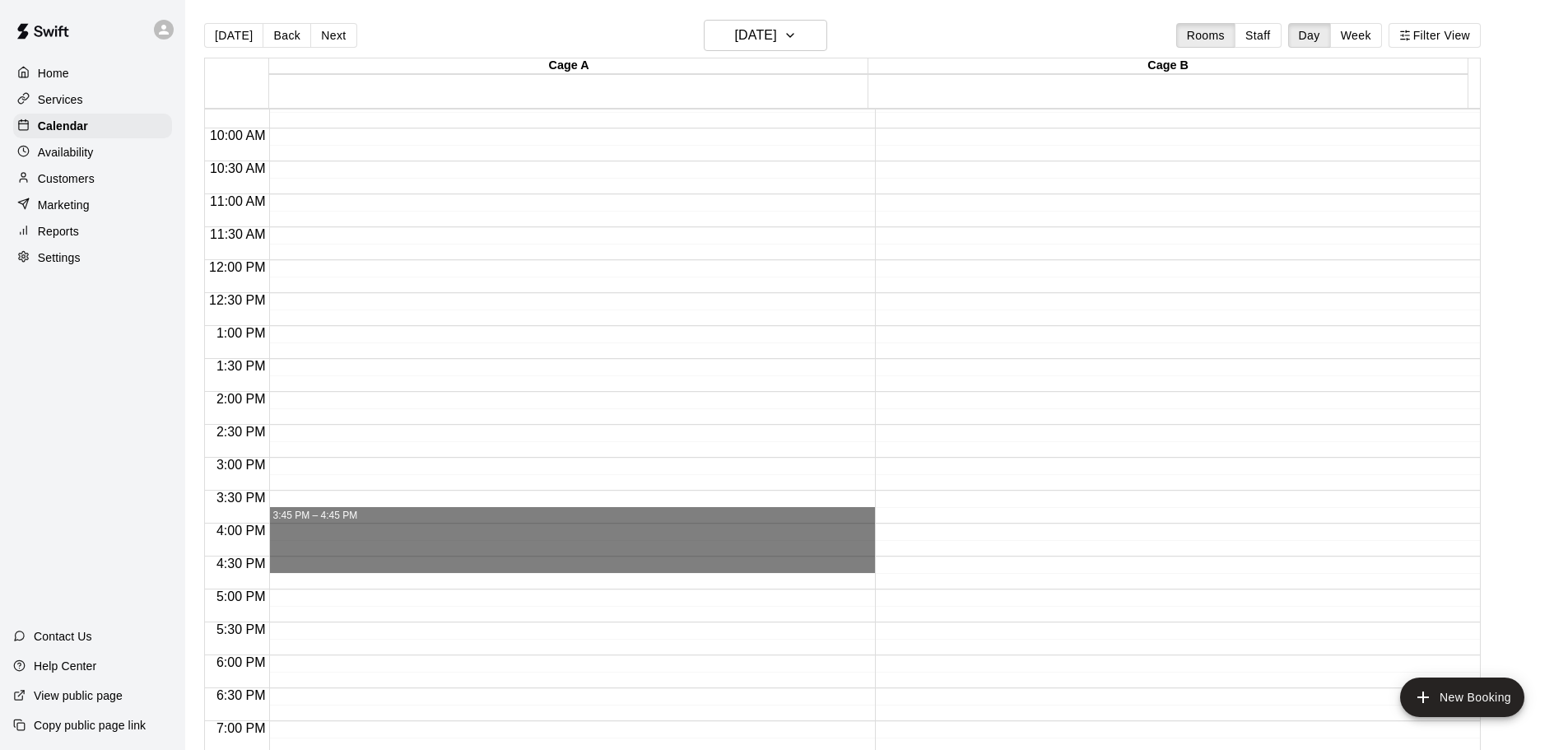
drag, startPoint x: 282, startPoint y: 523, endPoint x: 290, endPoint y: 566, distance: 43.7
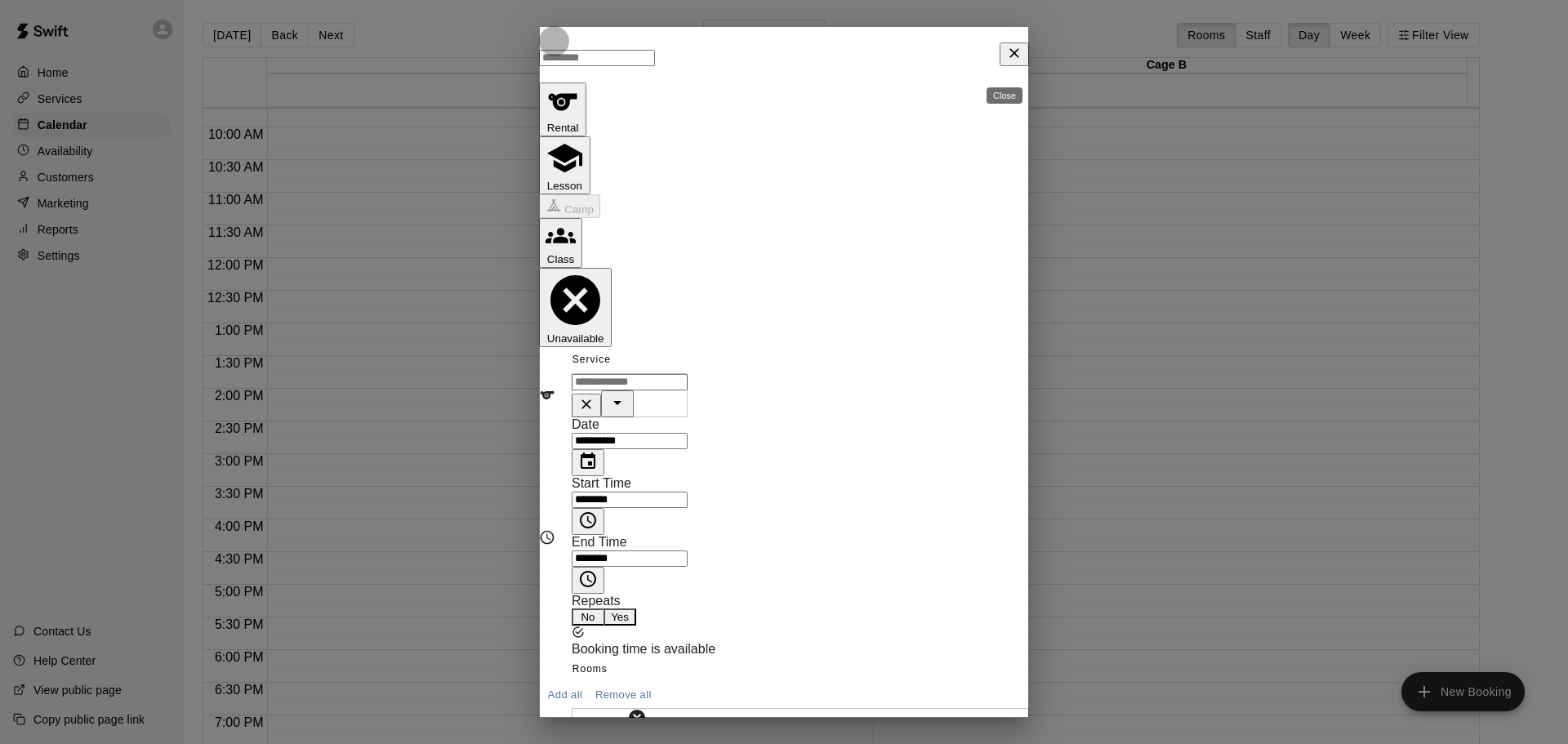
drag, startPoint x: 1007, startPoint y: 62, endPoint x: 583, endPoint y: 405, distance: 545.4
click at [1006, 62] on icon "Close" at bounding box center [1015, 53] width 17 height 17
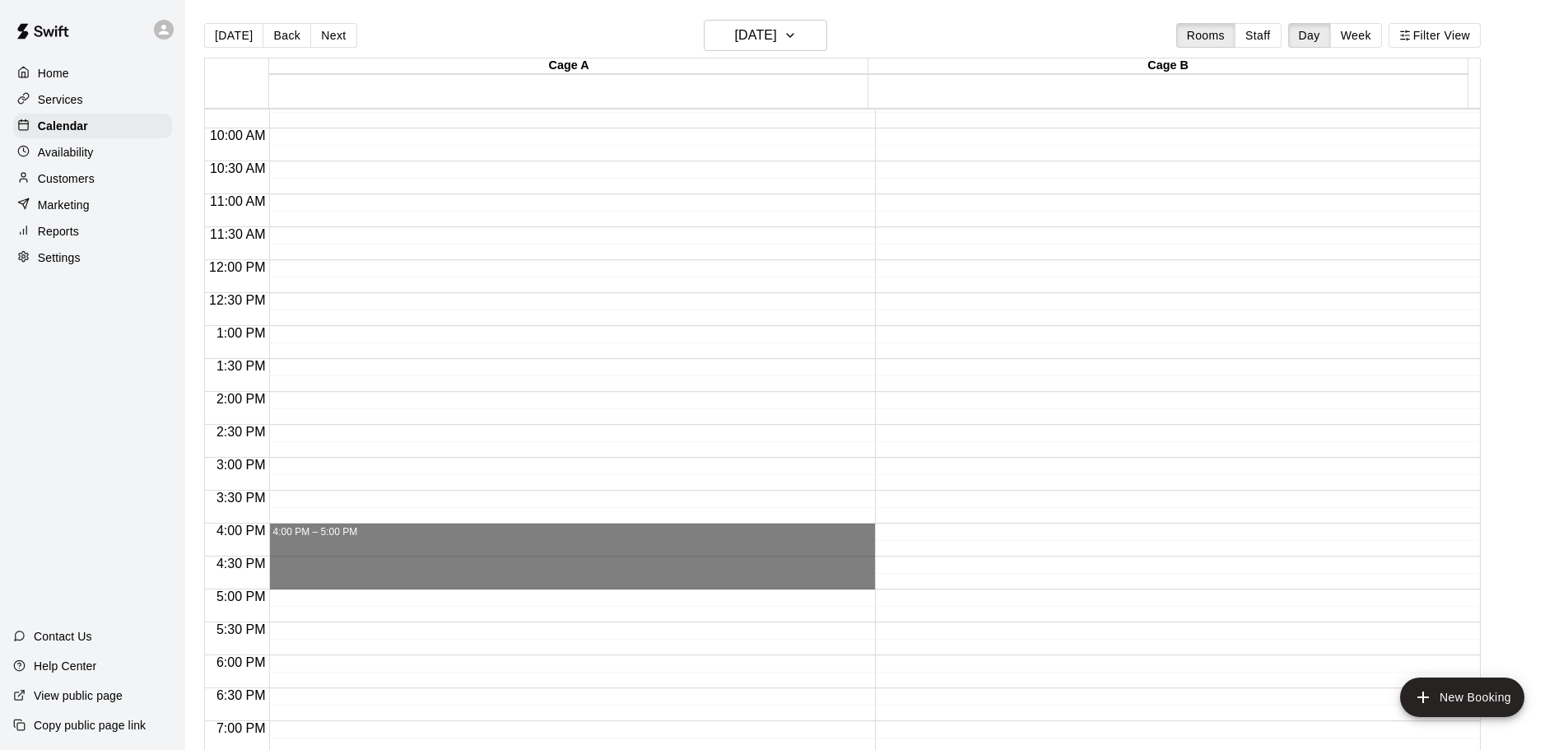
drag, startPoint x: 281, startPoint y: 531, endPoint x: 288, endPoint y: 576, distance: 45.5
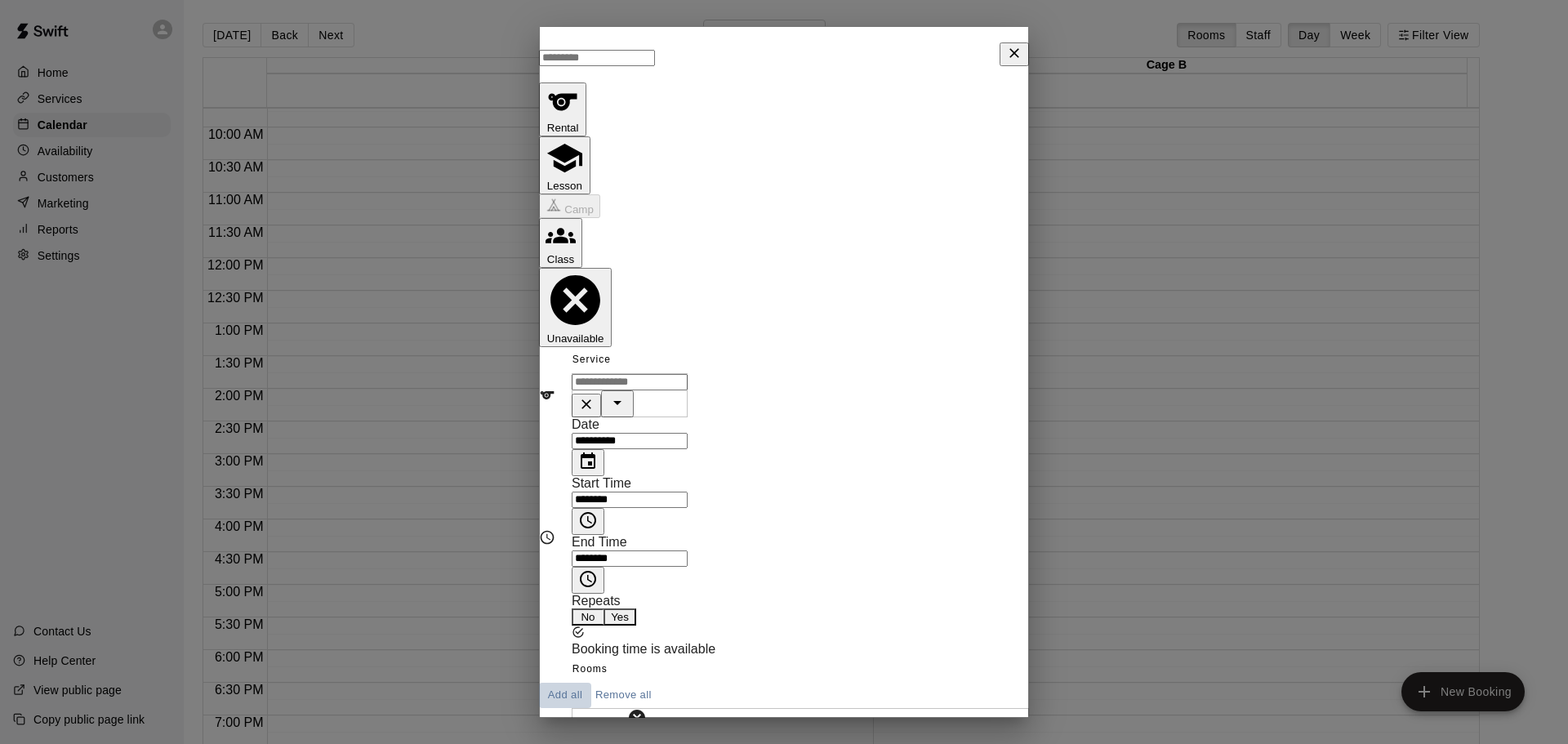
click at [591, 682] on button "Add all" at bounding box center [564, 695] width 52 height 25
click at [636, 608] on button "Yes" at bounding box center [619, 617] width 32 height 17
click at [764, 388] on body "**********" at bounding box center [784, 384] width 1568 height 770
type input "******"
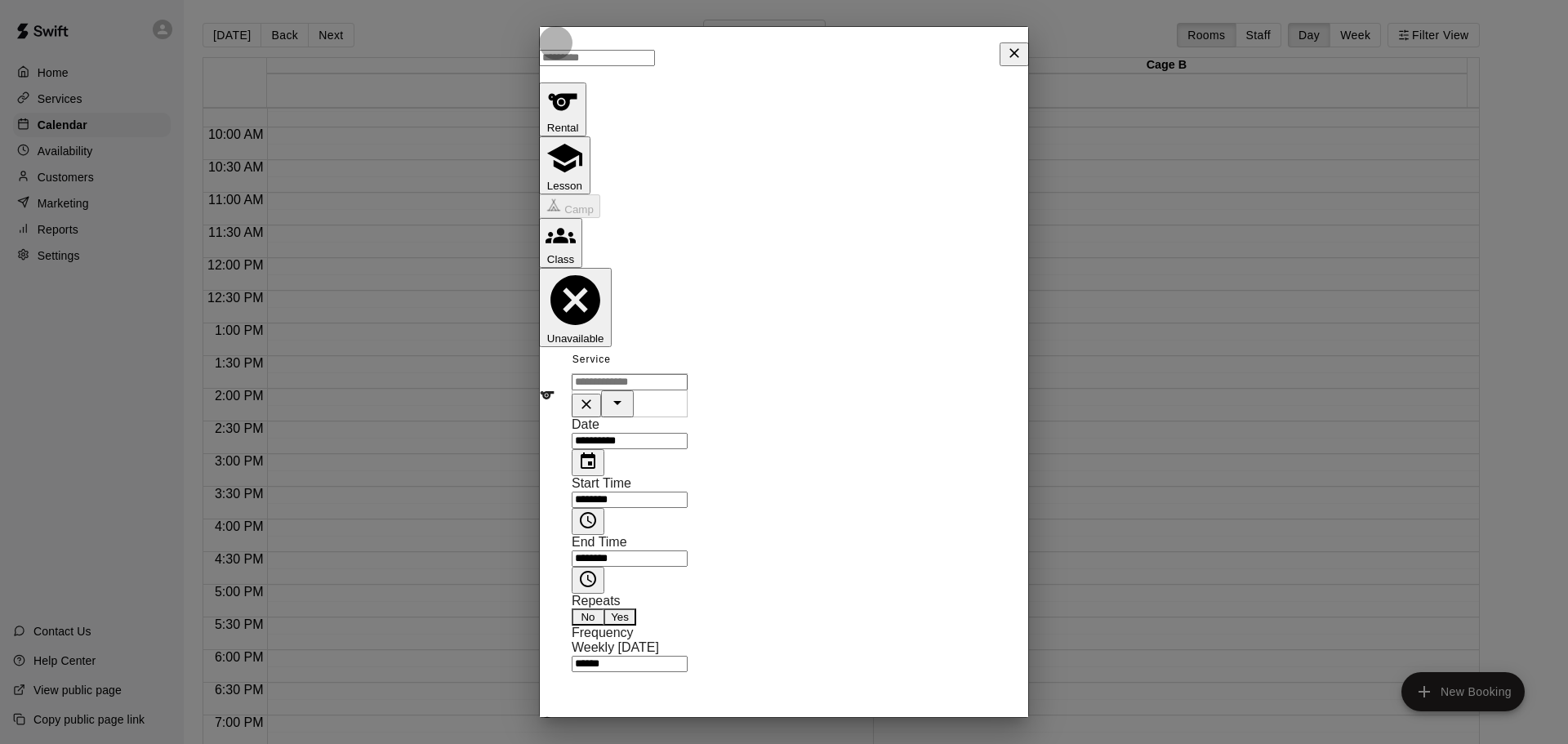
click at [782, 367] on button "24" at bounding box center [786, 361] width 29 height 29
type input "**********"
click at [650, 374] on input "text" at bounding box center [629, 382] width 116 height 17
click at [582, 144] on icon "button" at bounding box center [564, 158] width 35 height 28
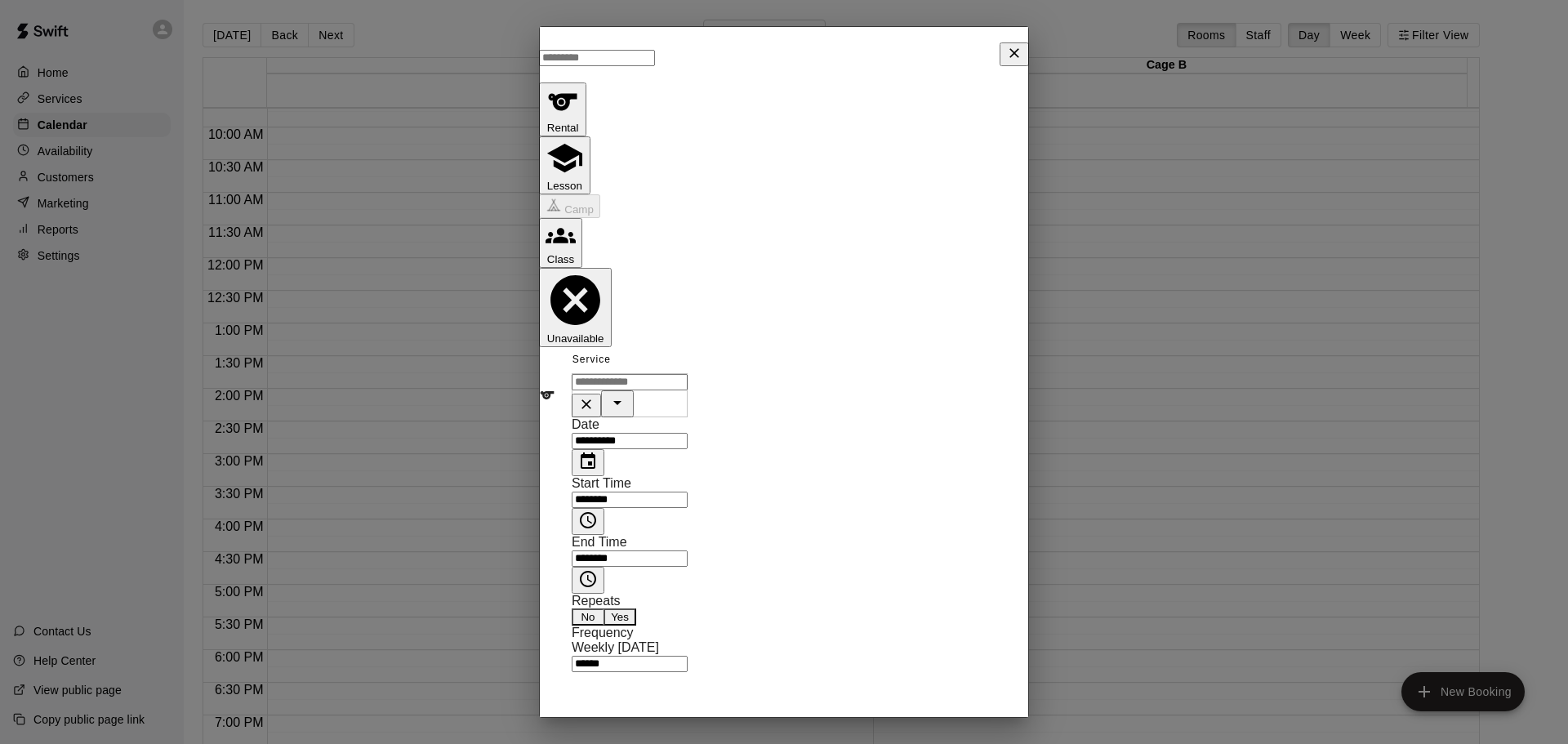
click at [666, 374] on input "text" at bounding box center [629, 382] width 116 height 17
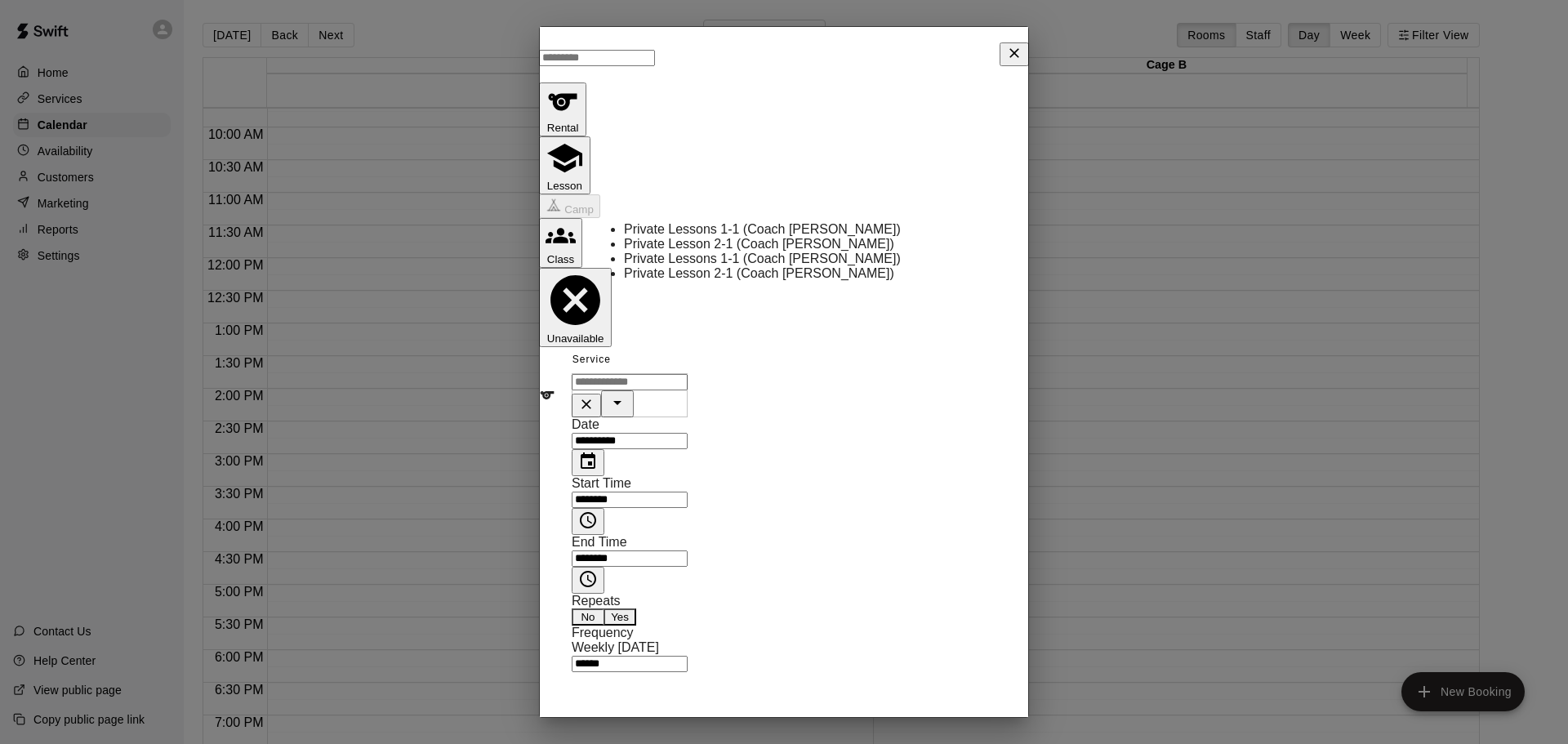
click at [656, 231] on li "Private Lessons 1-1 (Coach [PERSON_NAME])" at bounding box center [811, 230] width 373 height 15
type input "**********"
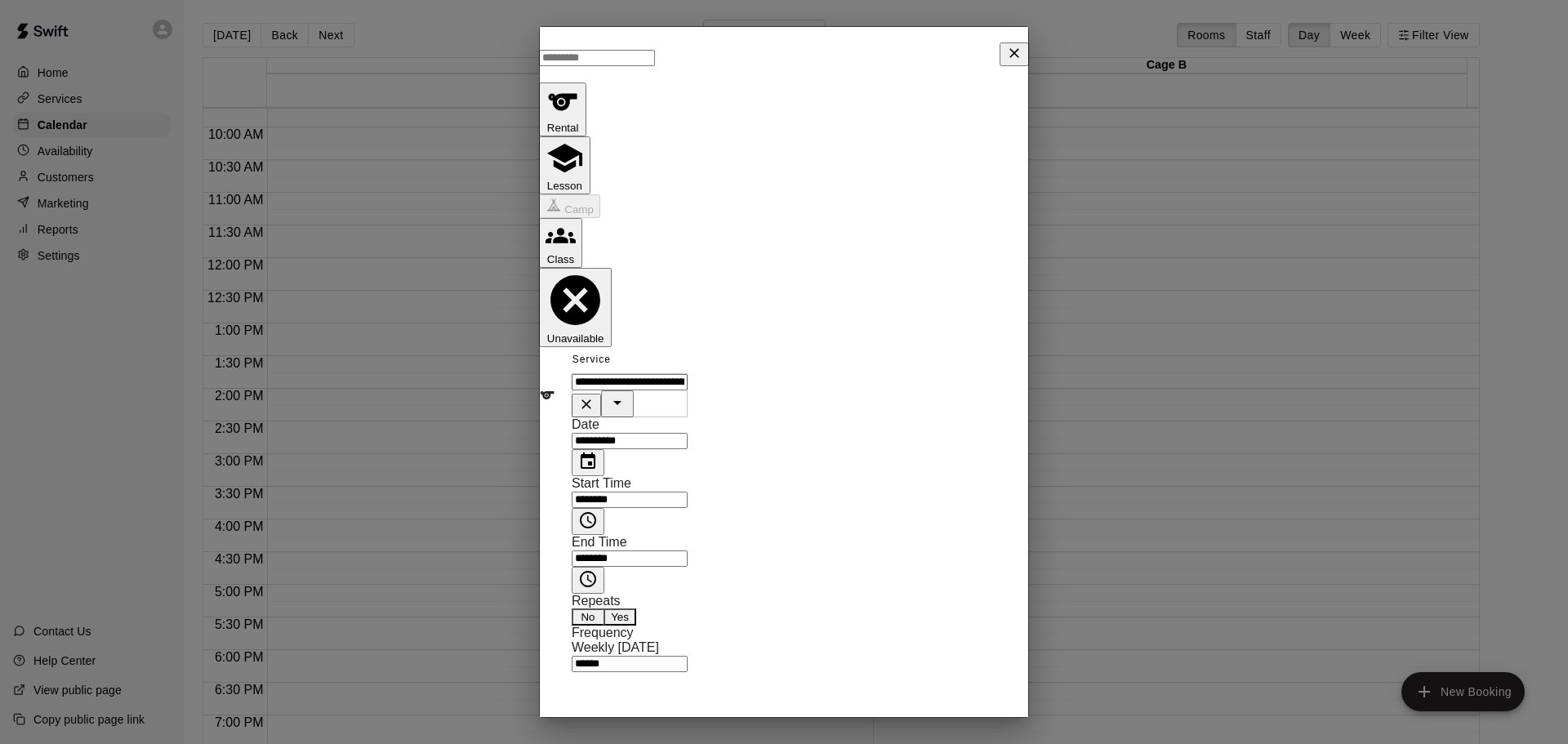
click at [631, 56] on input "text" at bounding box center [596, 58] width 116 height 17
type input "****"
drag, startPoint x: 913, startPoint y: 692, endPoint x: 951, endPoint y: 705, distance: 40.2
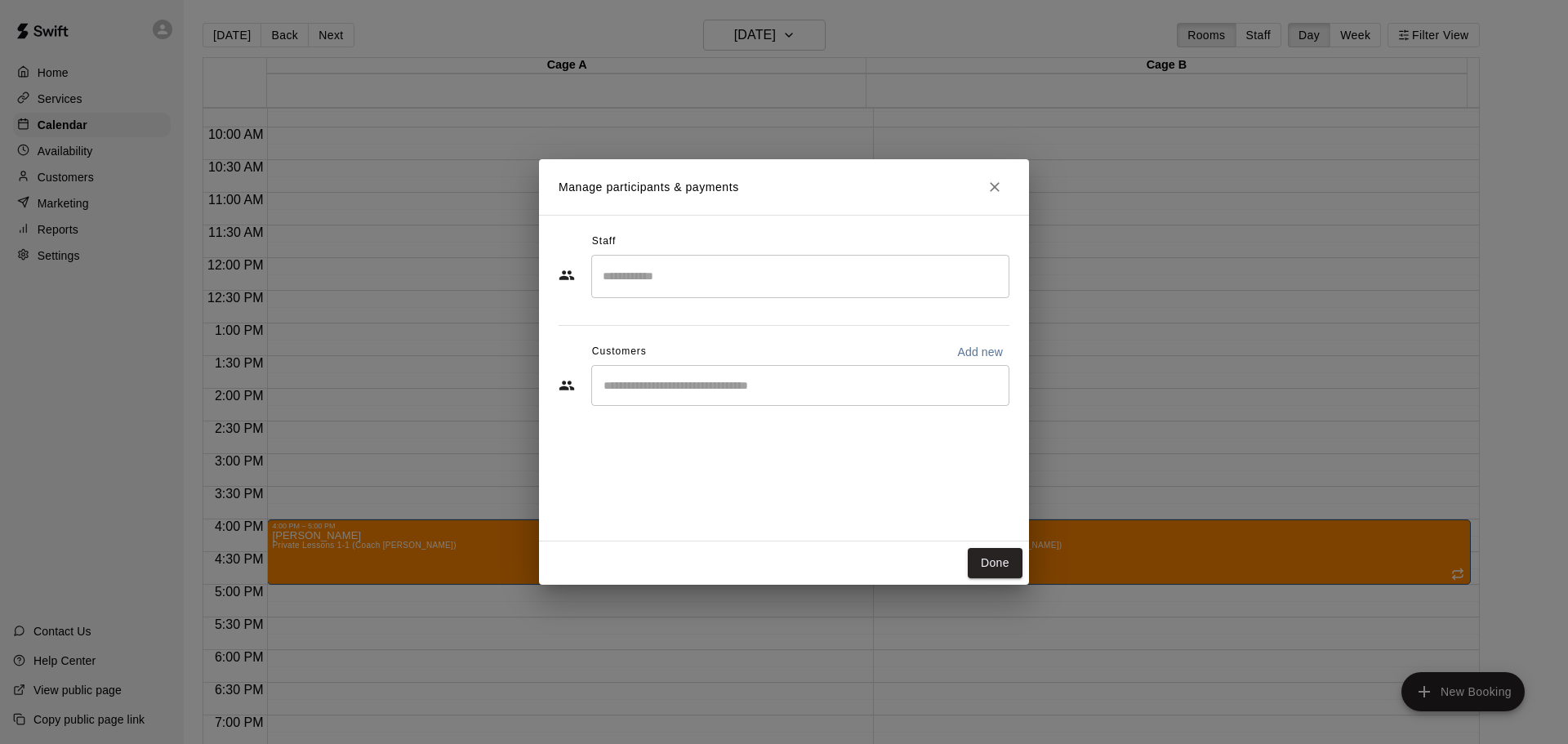
click at [695, 281] on input "Search staff" at bounding box center [800, 276] width 404 height 28
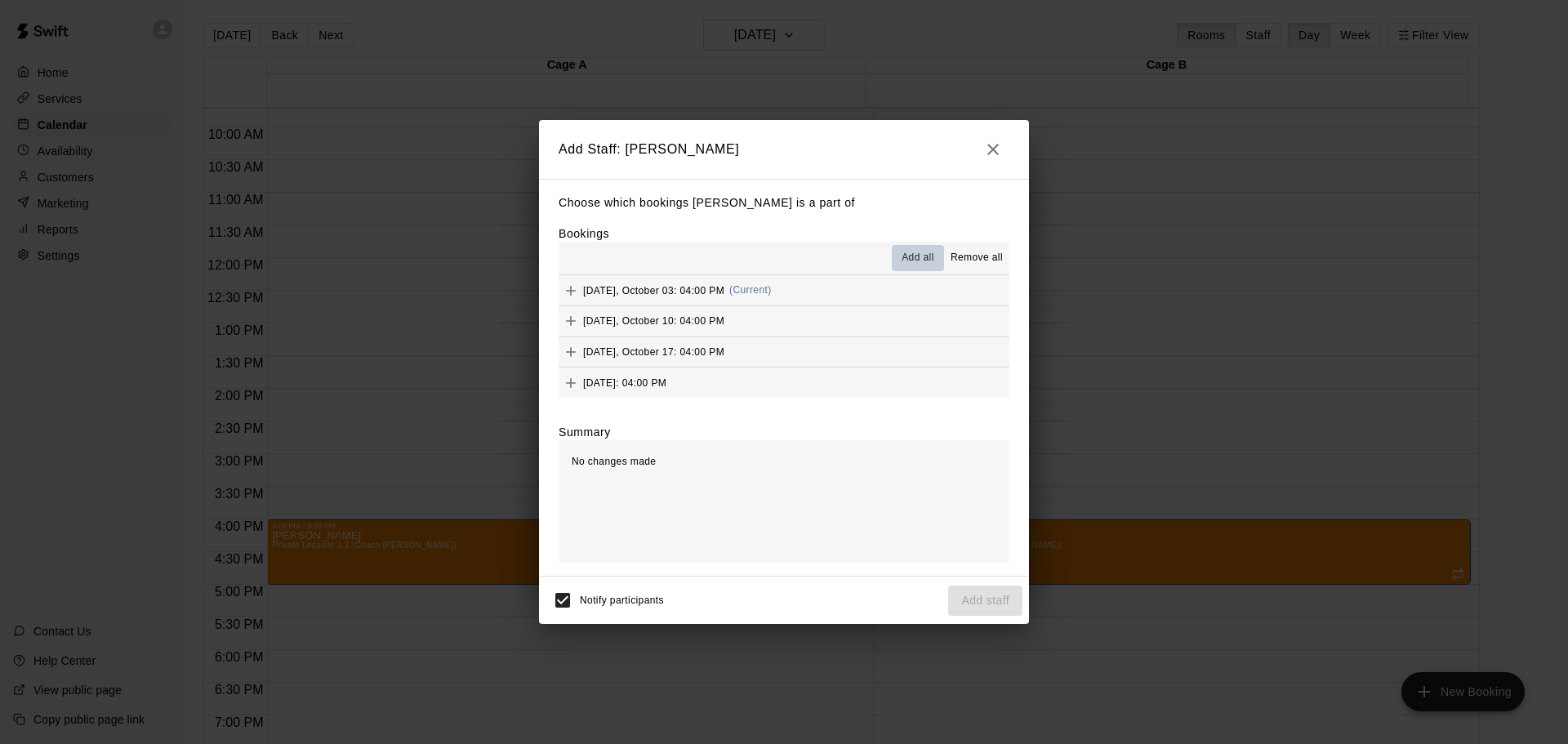
click at [919, 256] on span "Add all" at bounding box center [917, 258] width 32 height 17
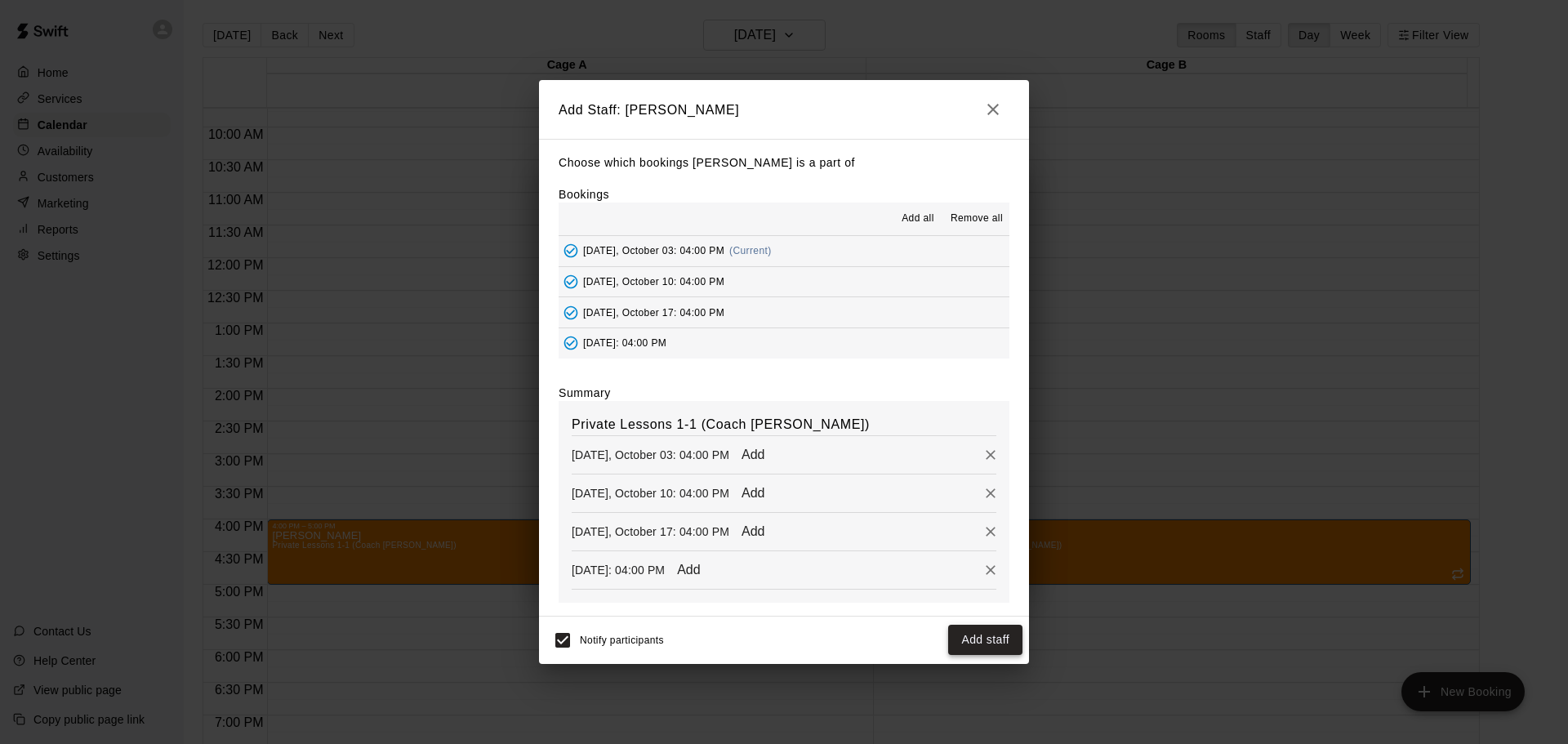
click at [968, 632] on button "Add staff" at bounding box center [985, 639] width 74 height 30
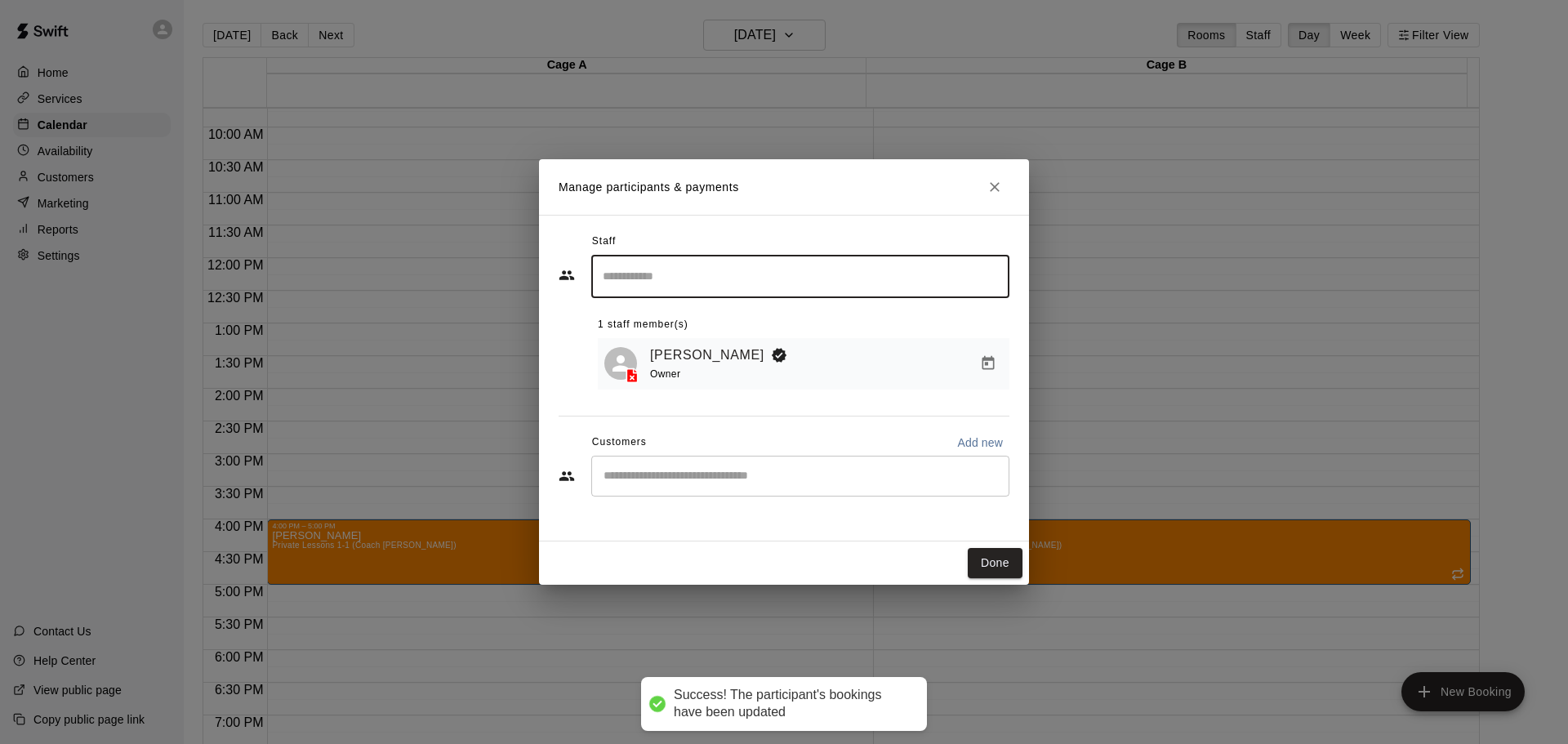
click at [706, 474] on input "Start typing to search customers..." at bounding box center [800, 476] width 404 height 17
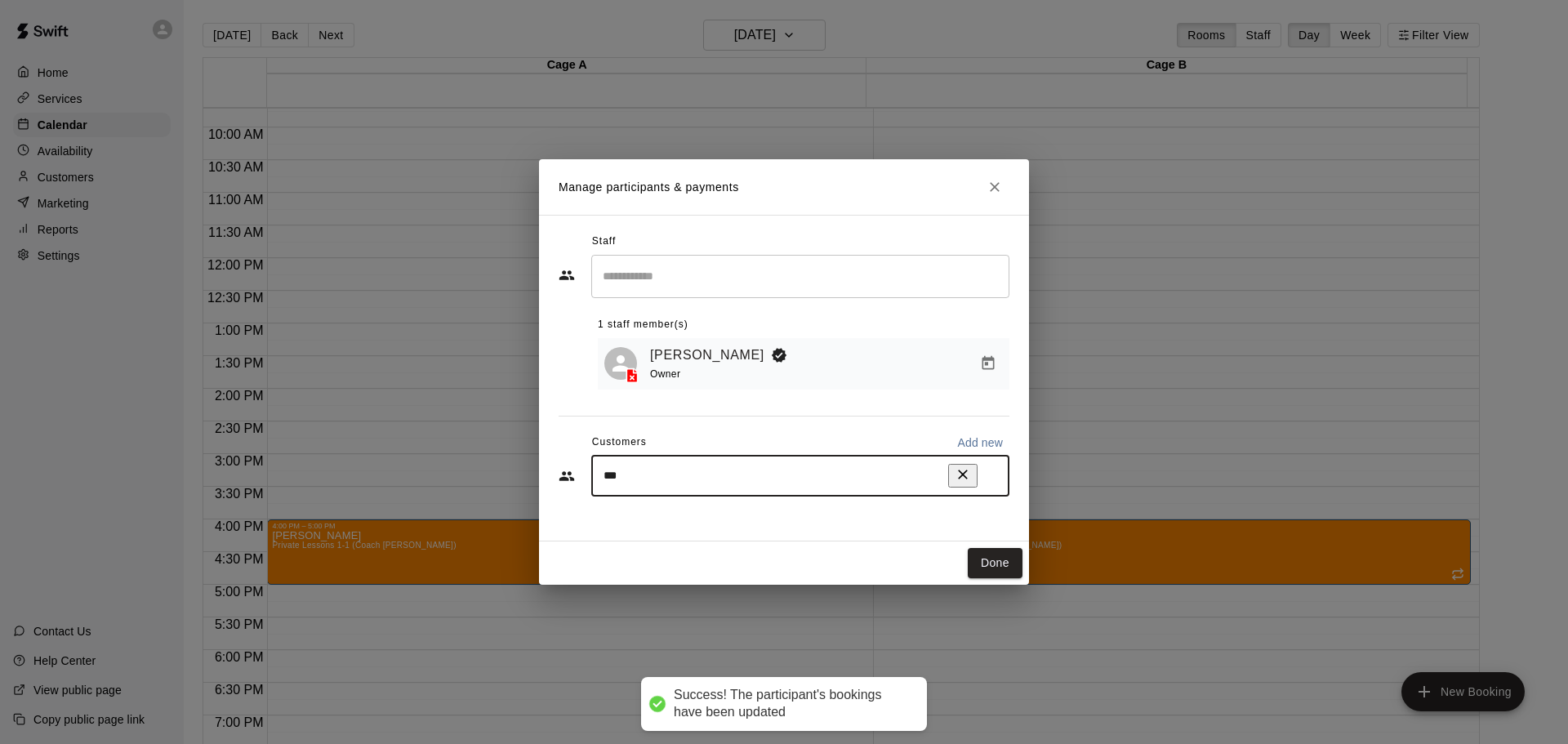
type input "****"
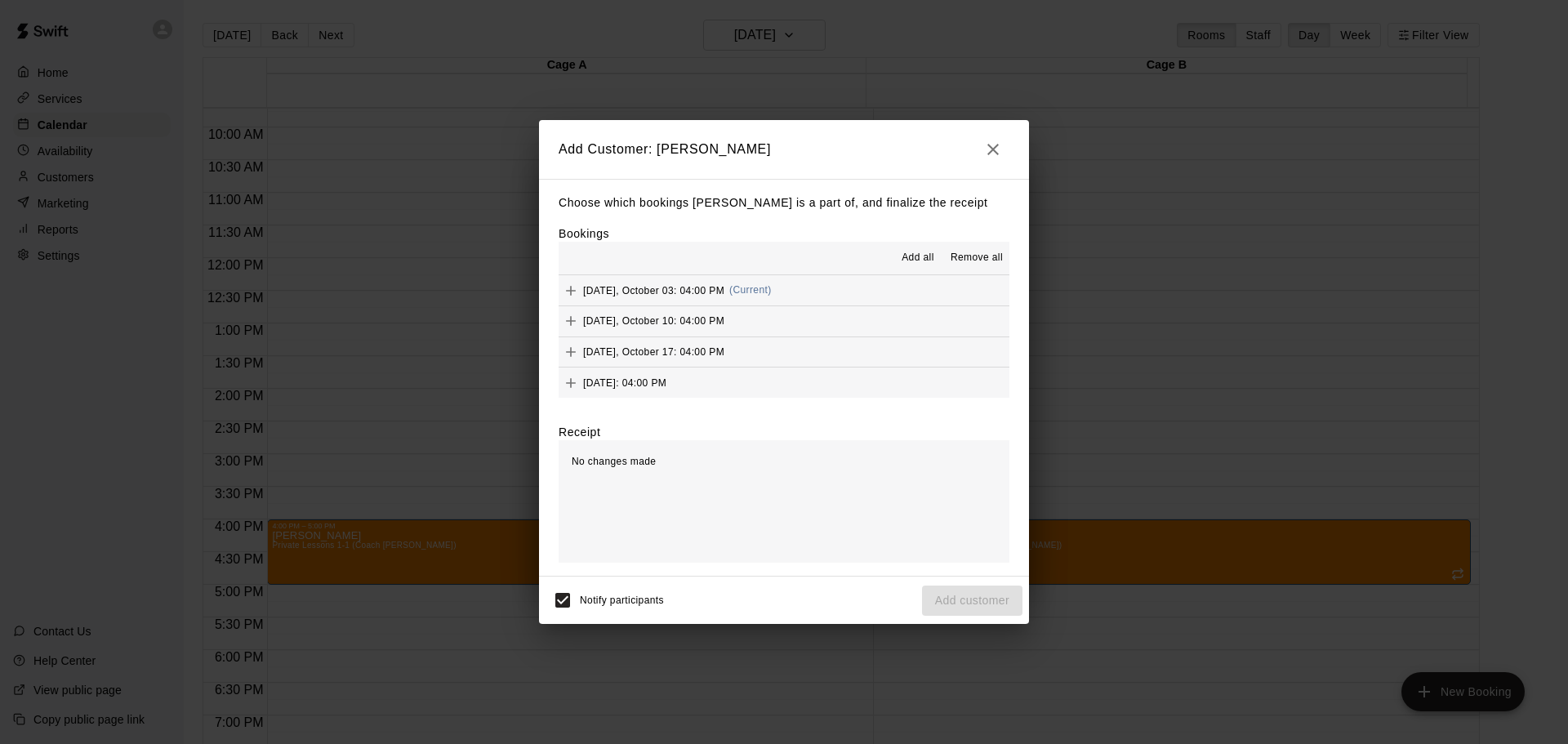
click at [933, 258] on span "Add all" at bounding box center [917, 258] width 32 height 17
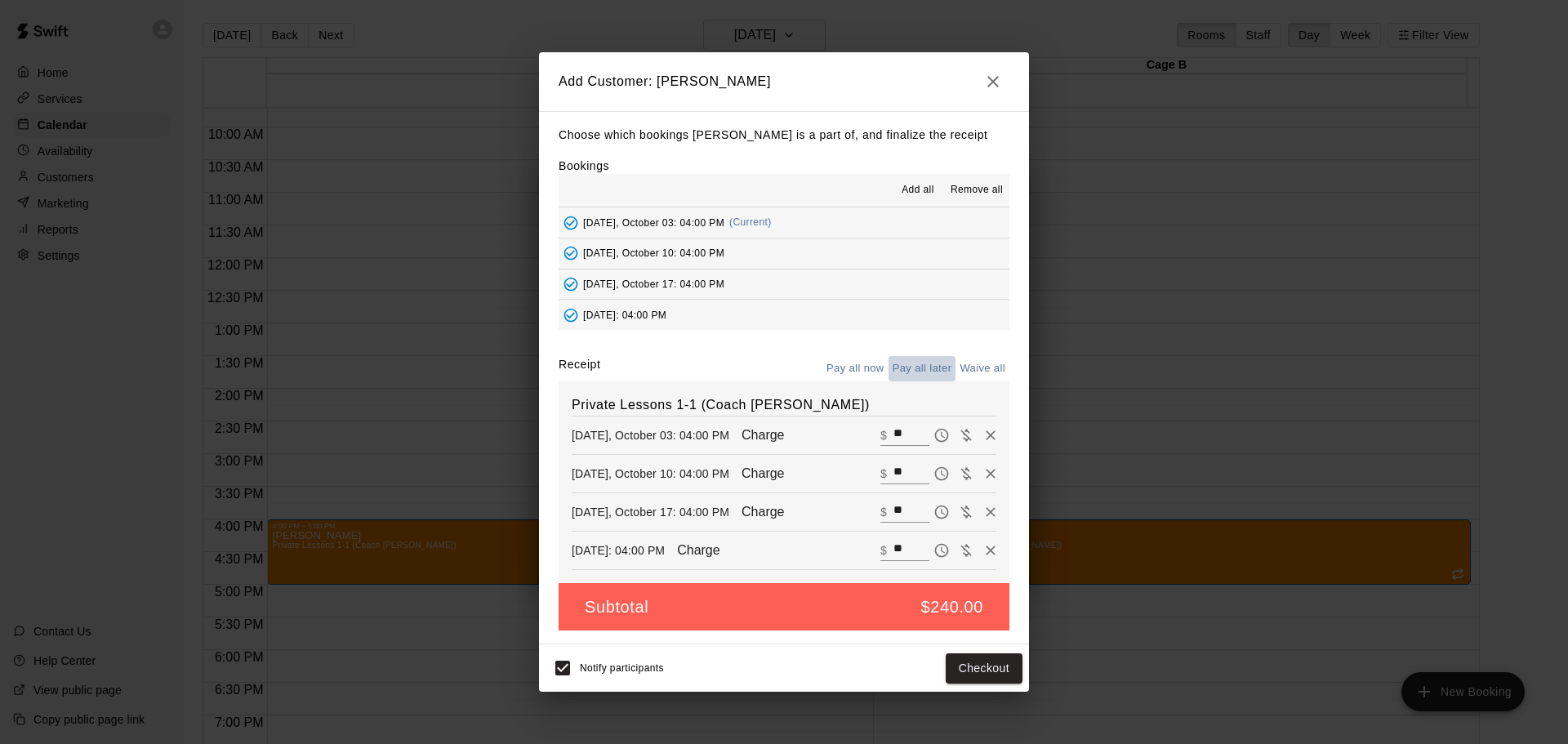
click at [928, 366] on button "Pay all later" at bounding box center [921, 369] width 67 height 25
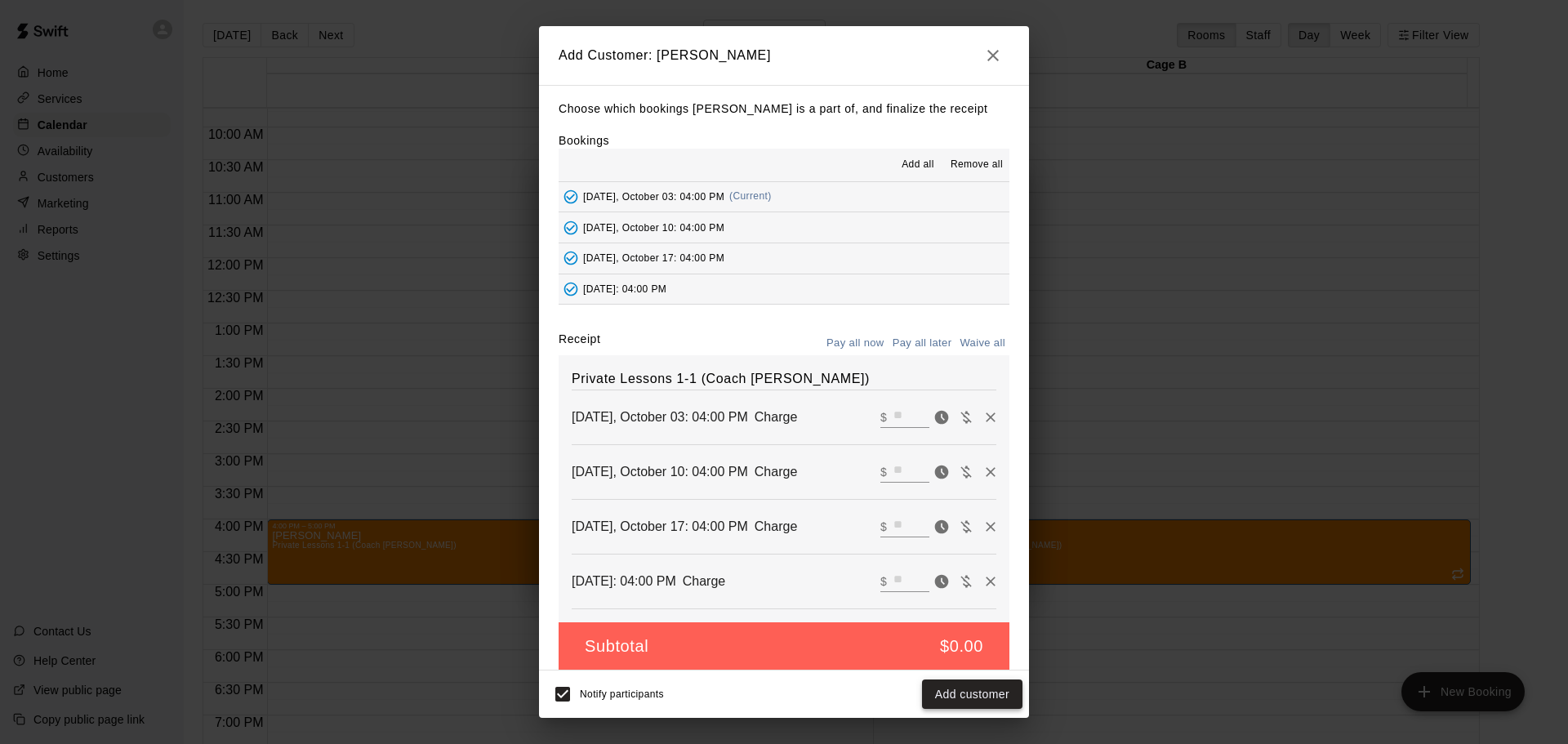
click at [989, 679] on button "Add customer" at bounding box center [972, 694] width 101 height 30
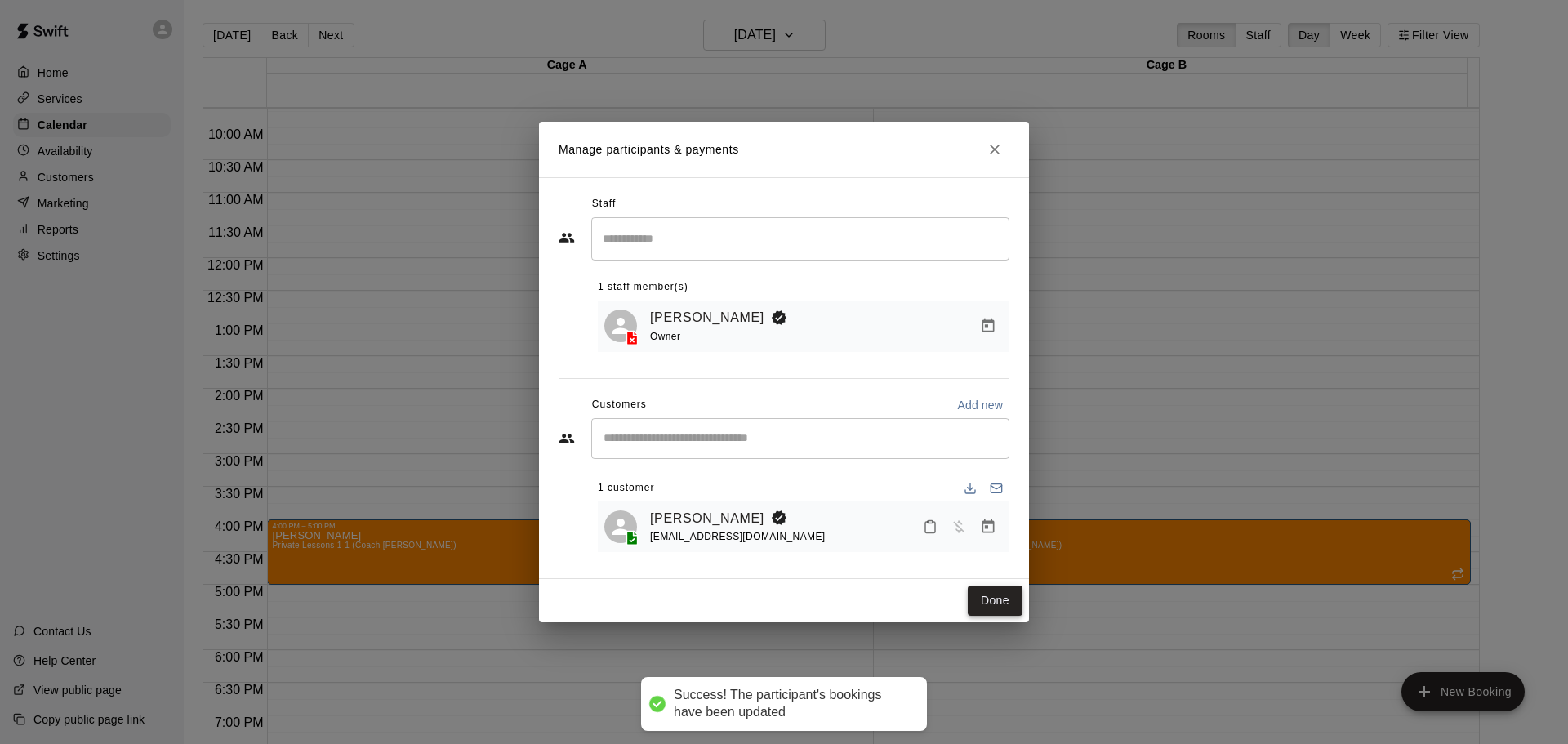
click at [999, 603] on button "Done" at bounding box center [995, 600] width 55 height 30
